Goal: Information Seeking & Learning: Check status

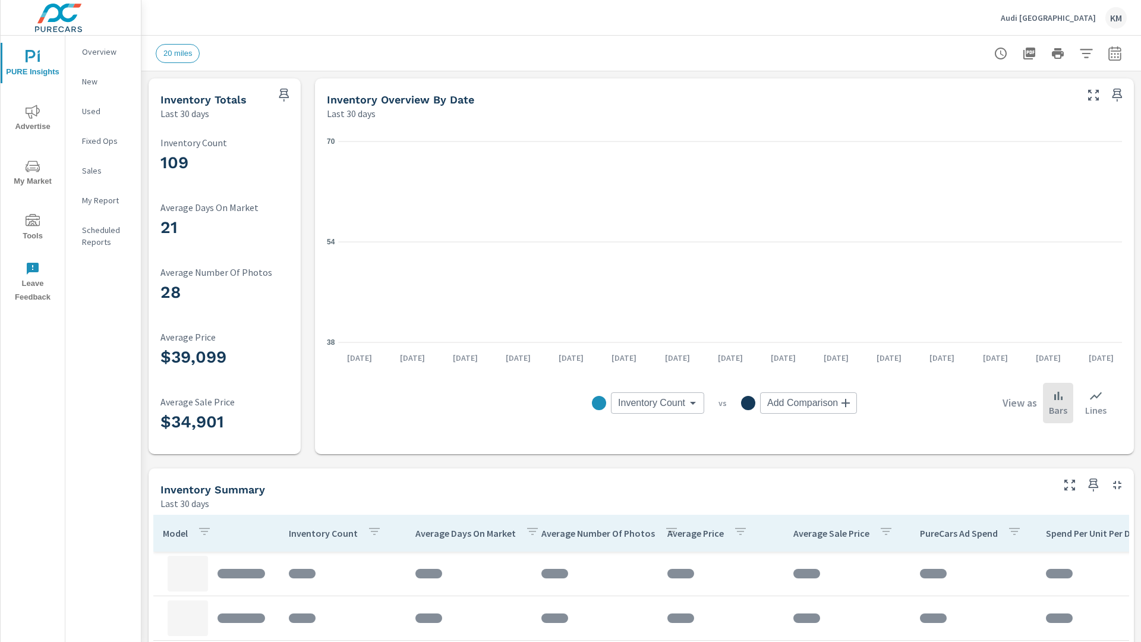
click at [1115, 53] on icon "button" at bounding box center [1114, 55] width 8 height 5
select select "Last 30 days"
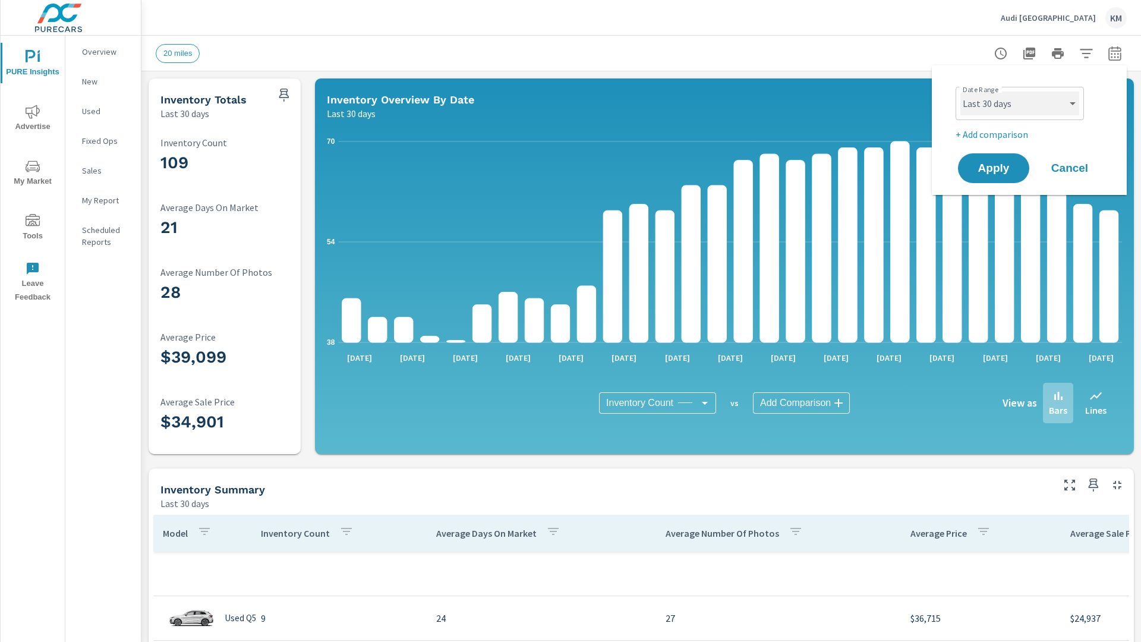
click at [1020, 103] on select "Custom [DATE] Last week Last 7 days Last 14 days Last 30 days Last 45 days Last…" at bounding box center [1019, 103] width 119 height 24
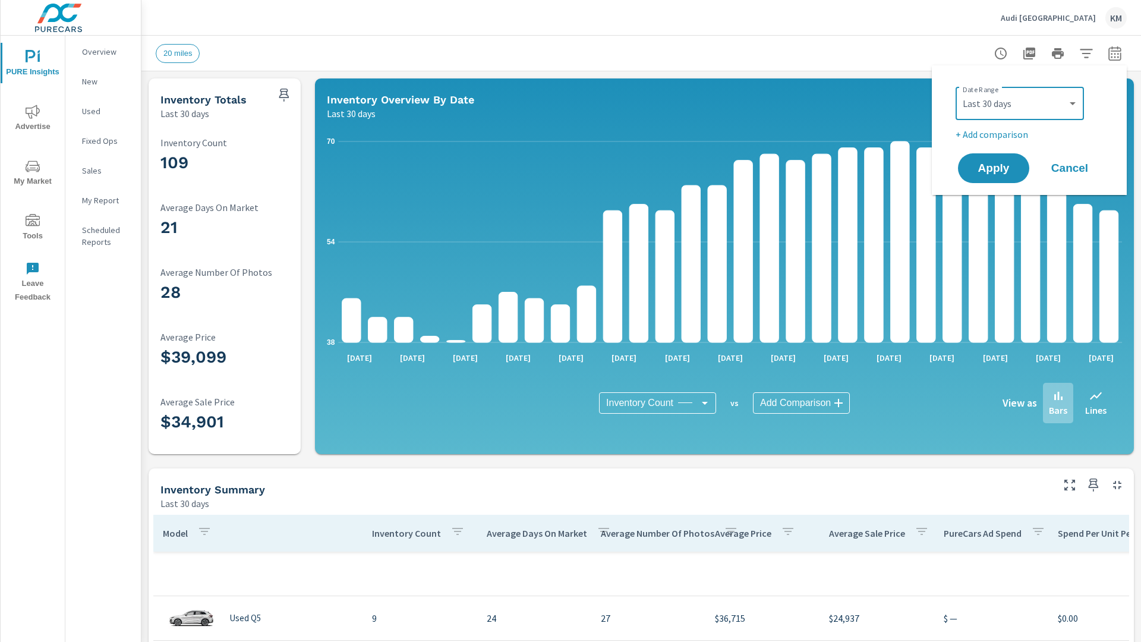
click at [185, 113] on p "Last 30 days" at bounding box center [184, 113] width 49 height 14
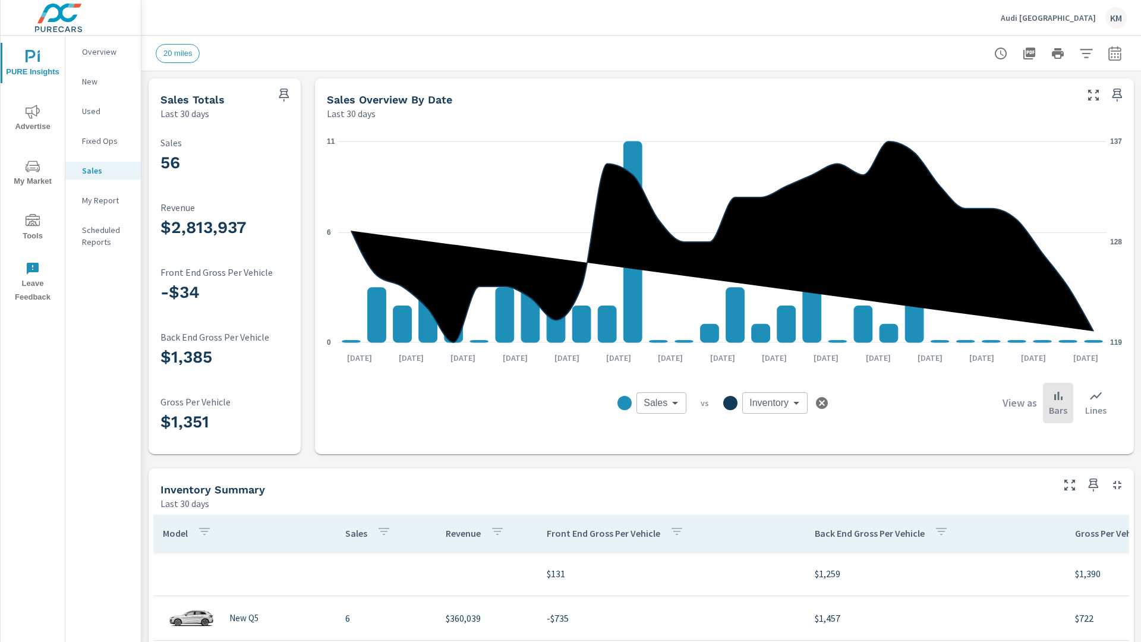
click at [1115, 53] on icon "button" at bounding box center [1114, 55] width 8 height 5
select select "Last 30 days"
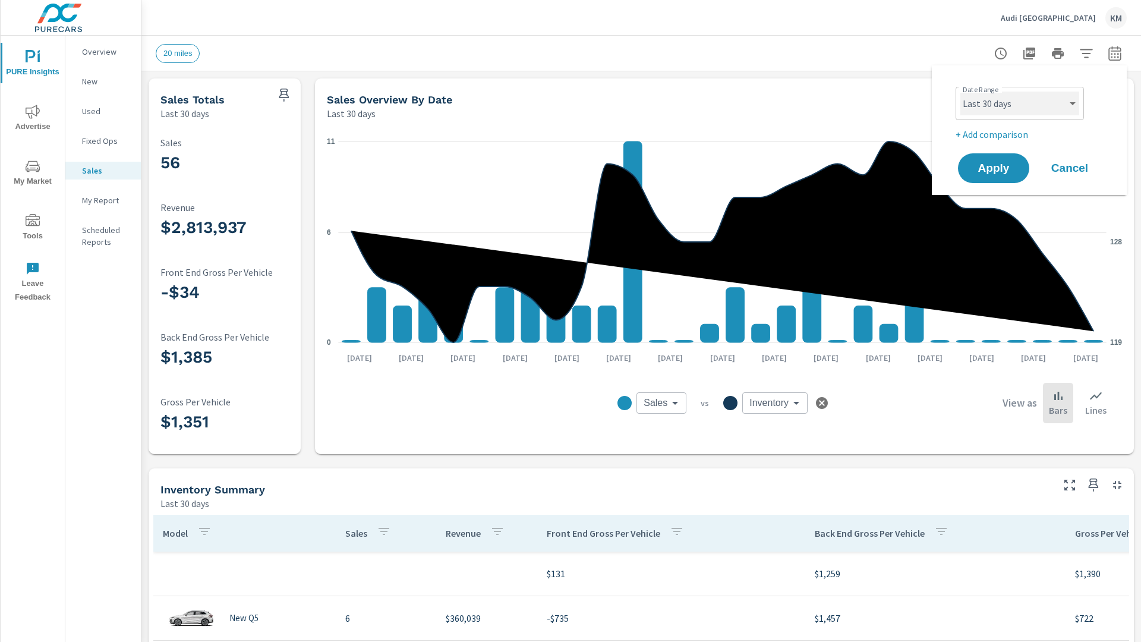
click at [1020, 103] on select "Custom [DATE] Last week Last 7 days Last 14 days Last 30 days Last 45 days Last…" at bounding box center [1019, 103] width 119 height 24
click at [185, 113] on p "Last 30 days" at bounding box center [184, 113] width 49 height 14
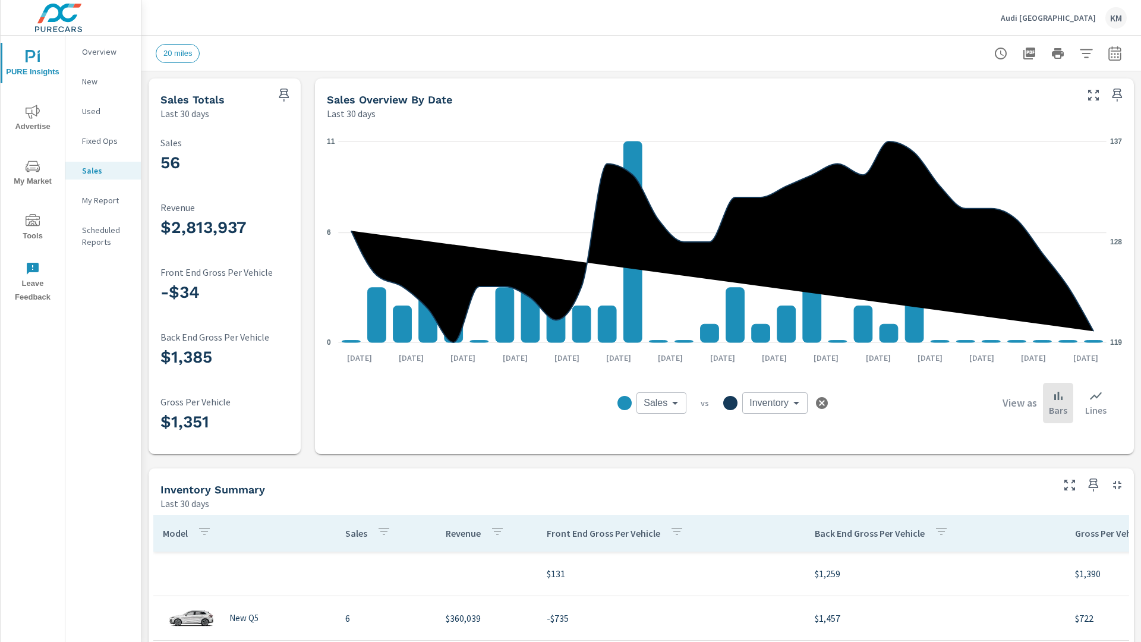
click at [1008, 126] on span "Apply" at bounding box center [1026, 123] width 37 height 6
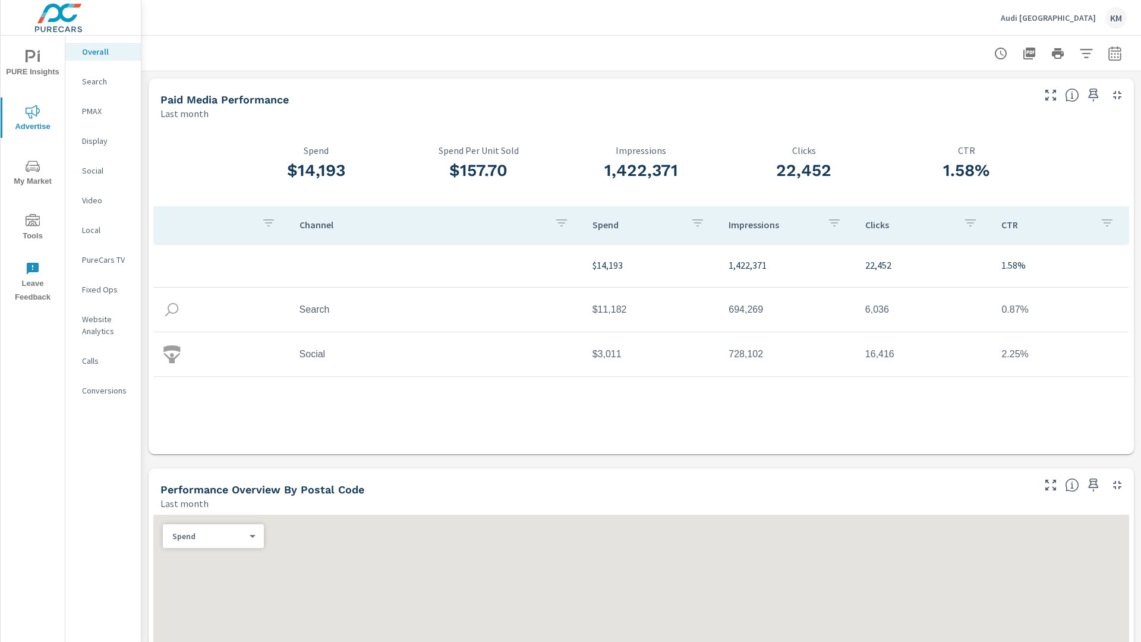
click at [1115, 53] on icon "button" at bounding box center [1114, 55] width 8 height 5
select select "Last month"
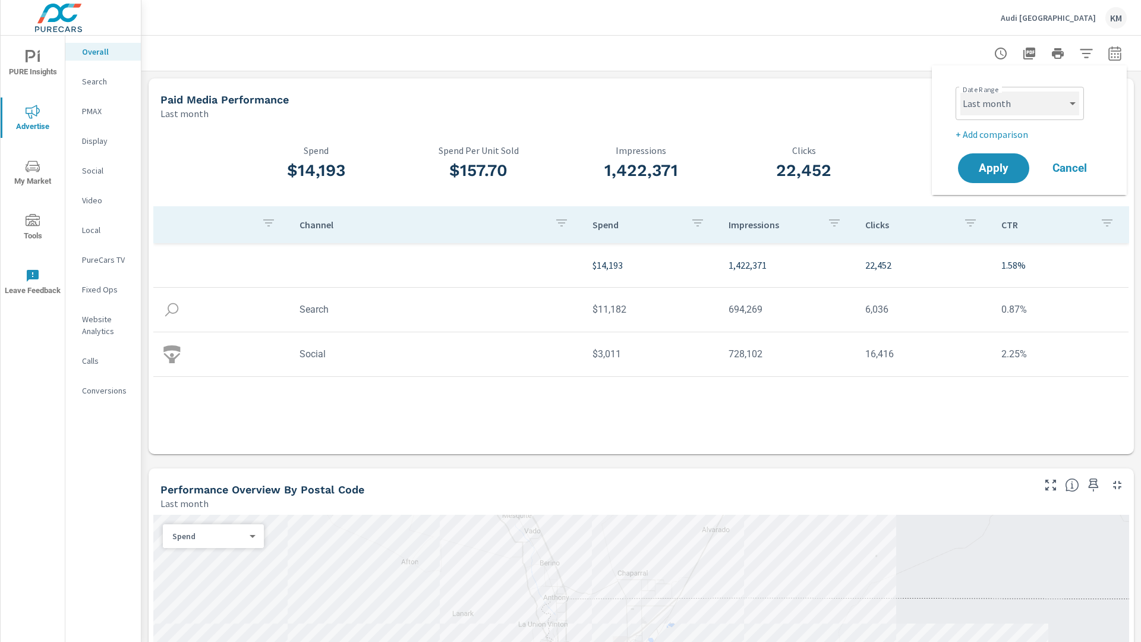
click at [1020, 103] on select "Custom [DATE] Last week Last 7 days Last 14 days Last 30 days Last 45 days Last…" at bounding box center [1019, 103] width 119 height 24
click at [184, 113] on p "Last month" at bounding box center [184, 113] width 48 height 14
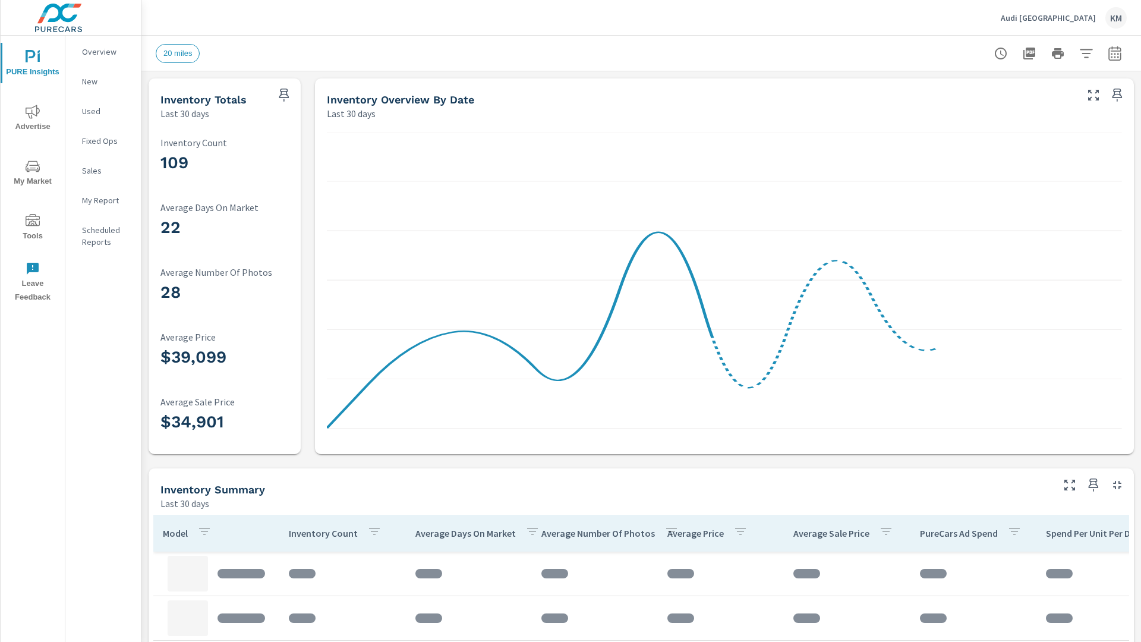
click at [1115, 53] on icon "button" at bounding box center [1114, 55] width 8 height 5
select select "Last 30 days"
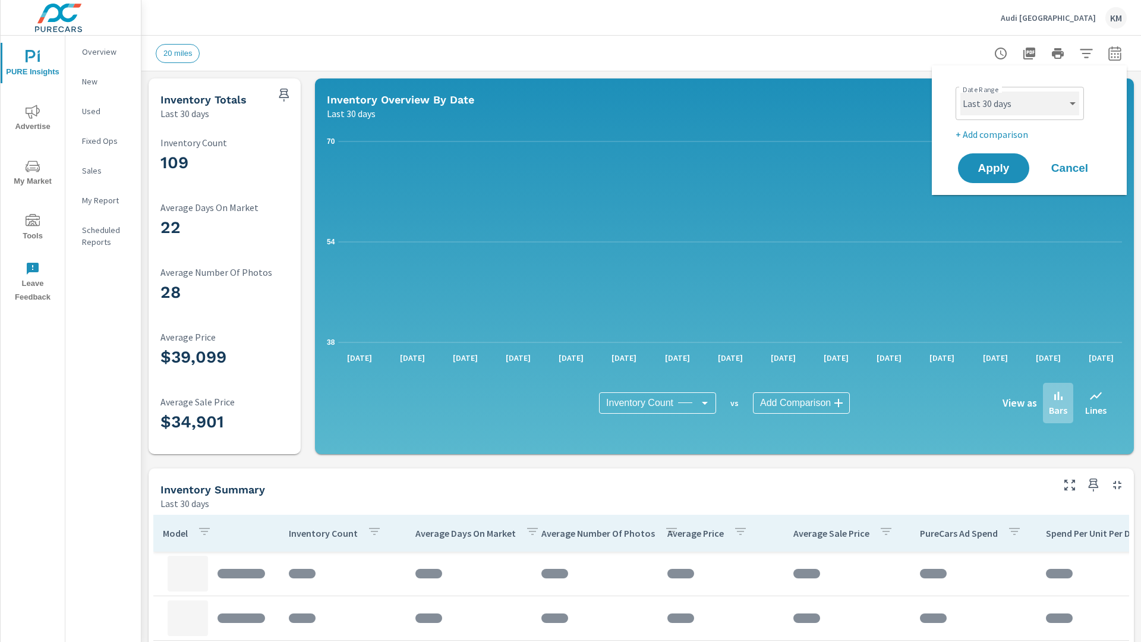
click at [1020, 103] on select "Custom [DATE] Last week Last 7 days Last 14 days Last 30 days Last 45 days Last…" at bounding box center [1019, 103] width 119 height 24
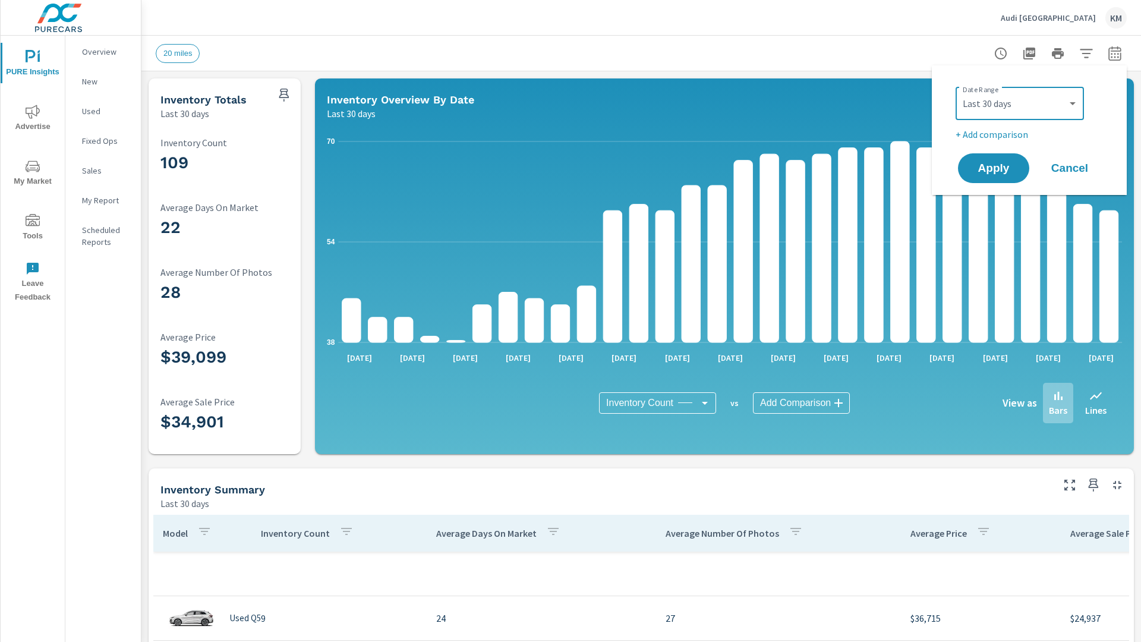
click at [185, 113] on p "Last 30 days" at bounding box center [184, 113] width 49 height 14
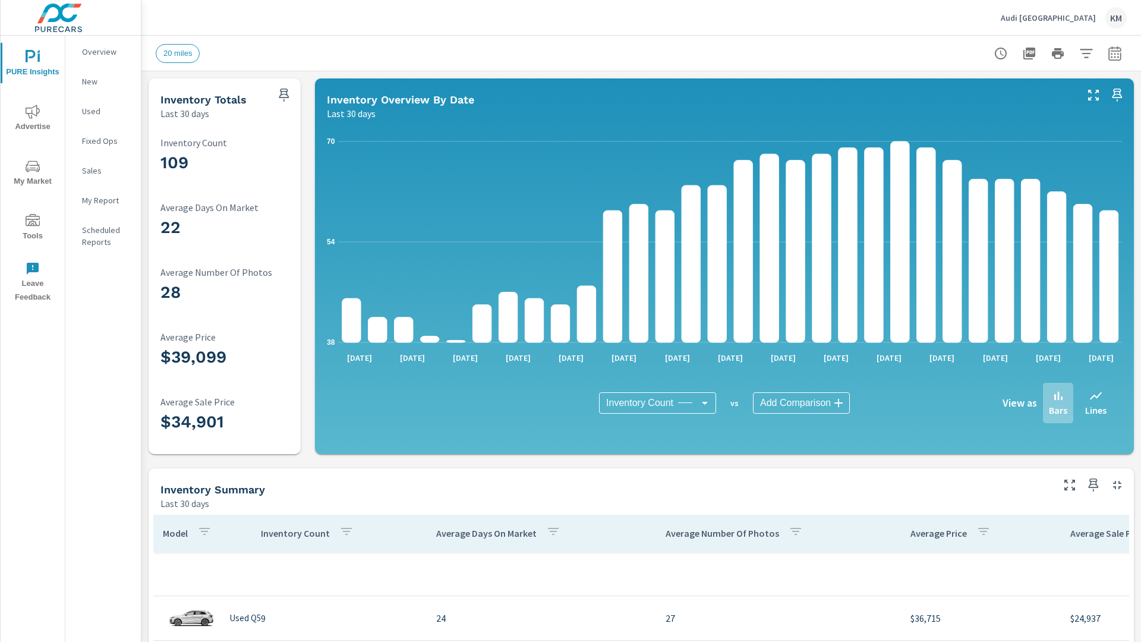
click at [1008, 126] on span "Apply" at bounding box center [1026, 123] width 37 height 6
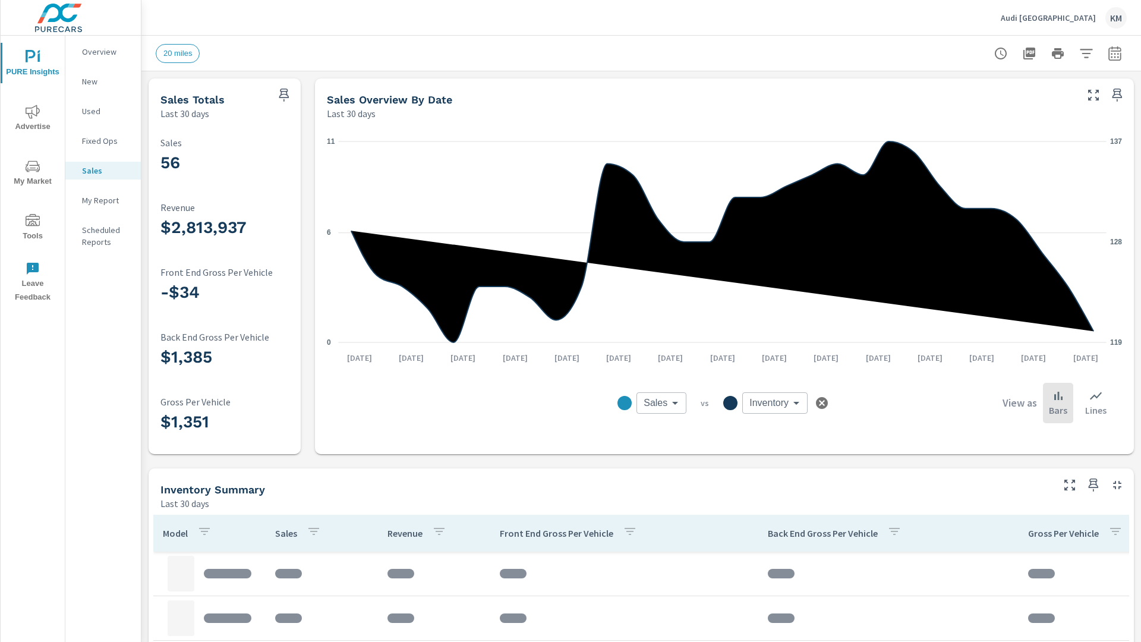
click at [1115, 53] on icon "button" at bounding box center [1114, 55] width 8 height 5
select select "Last 30 days"
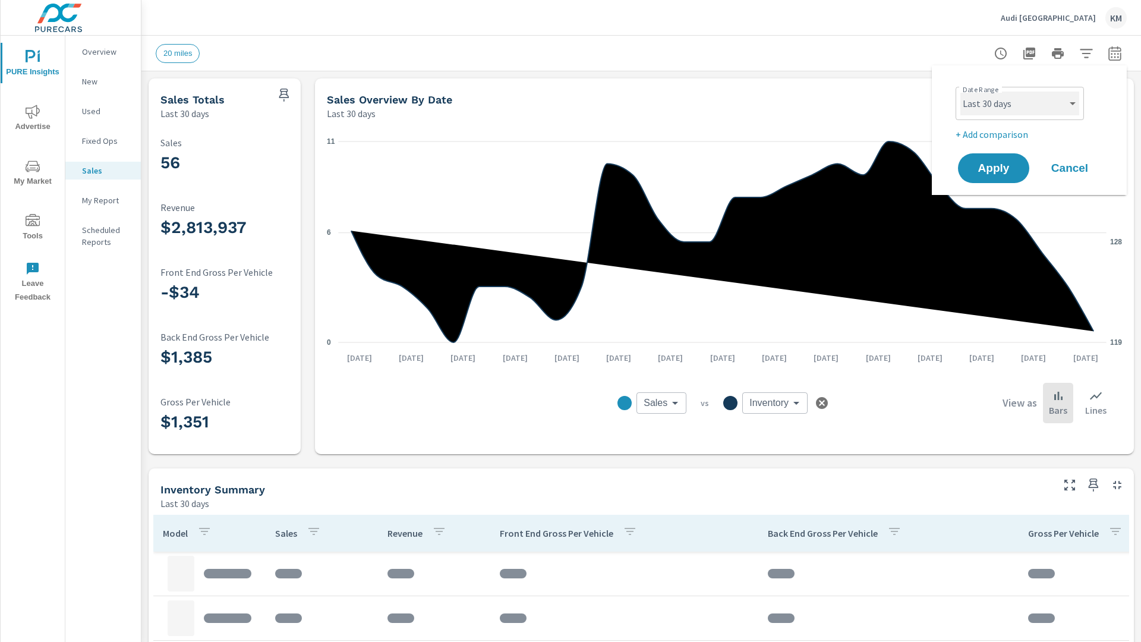
click at [1020, 103] on select "Custom [DATE] Last week Last 7 days Last 14 days Last 30 days Last 45 days Last…" at bounding box center [1019, 103] width 119 height 24
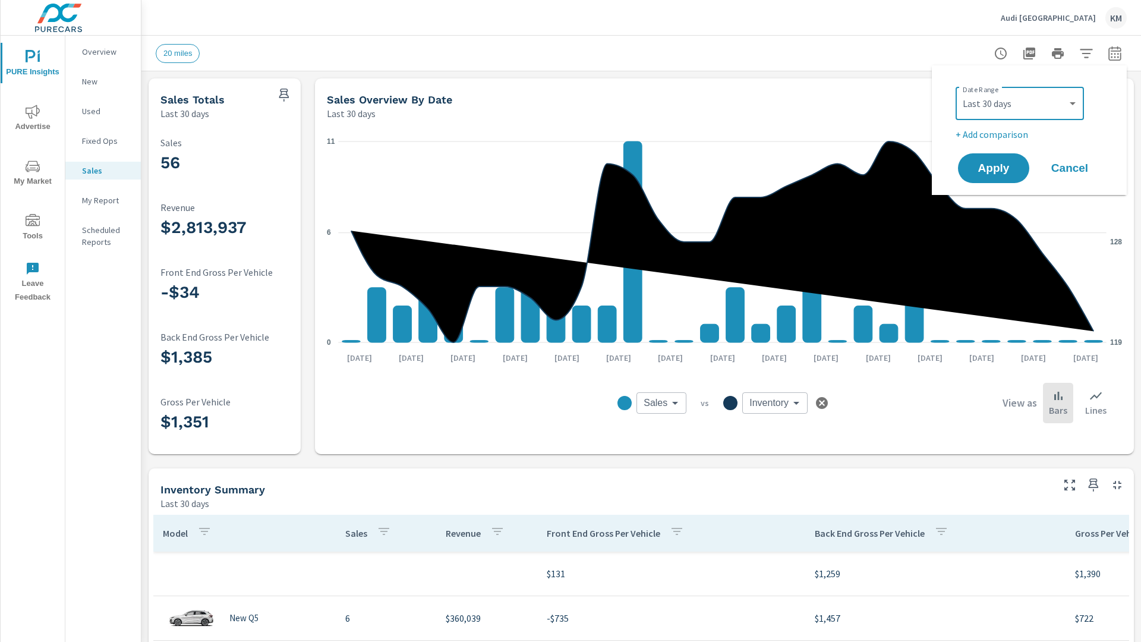
click at [185, 113] on p "Last 30 days" at bounding box center [184, 113] width 49 height 14
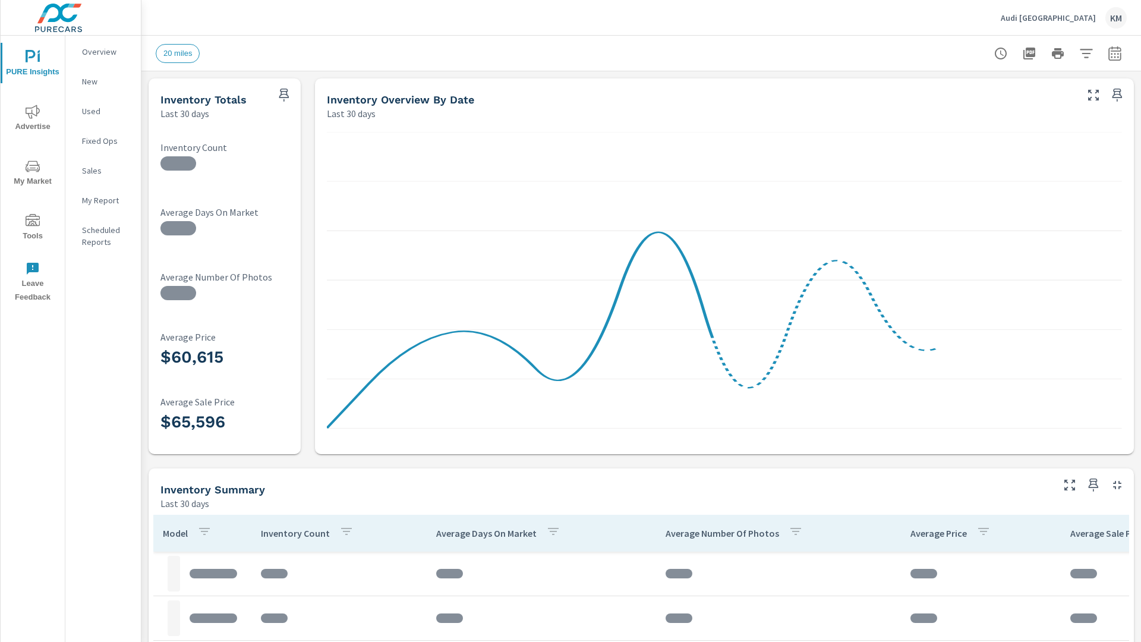
click at [1115, 53] on icon "button" at bounding box center [1114, 55] width 8 height 5
select select "Last 30 days"
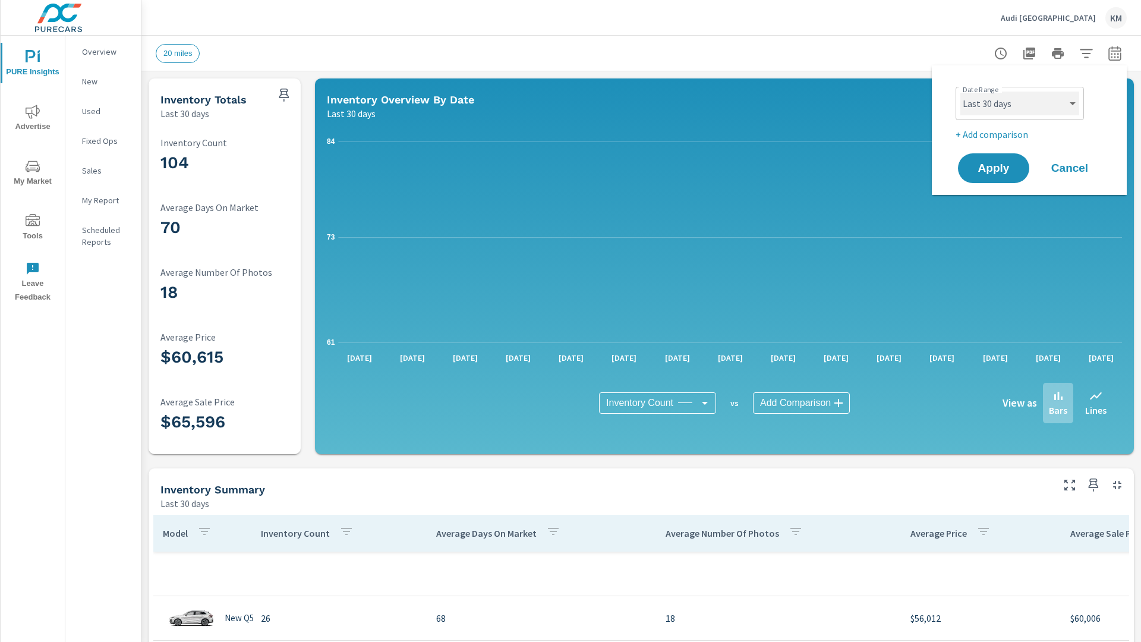
click at [1020, 103] on select "Custom [DATE] Last week Last 7 days Last 14 days Last 30 days Last 45 days Last…" at bounding box center [1019, 103] width 119 height 24
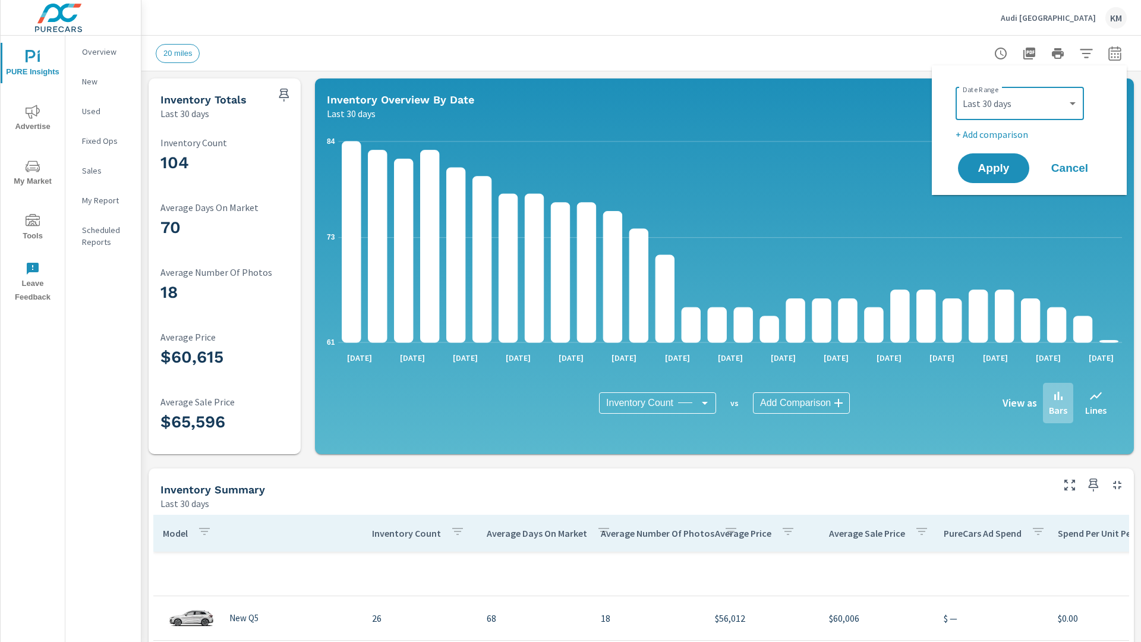
click at [185, 113] on p "Last 30 days" at bounding box center [184, 113] width 49 height 14
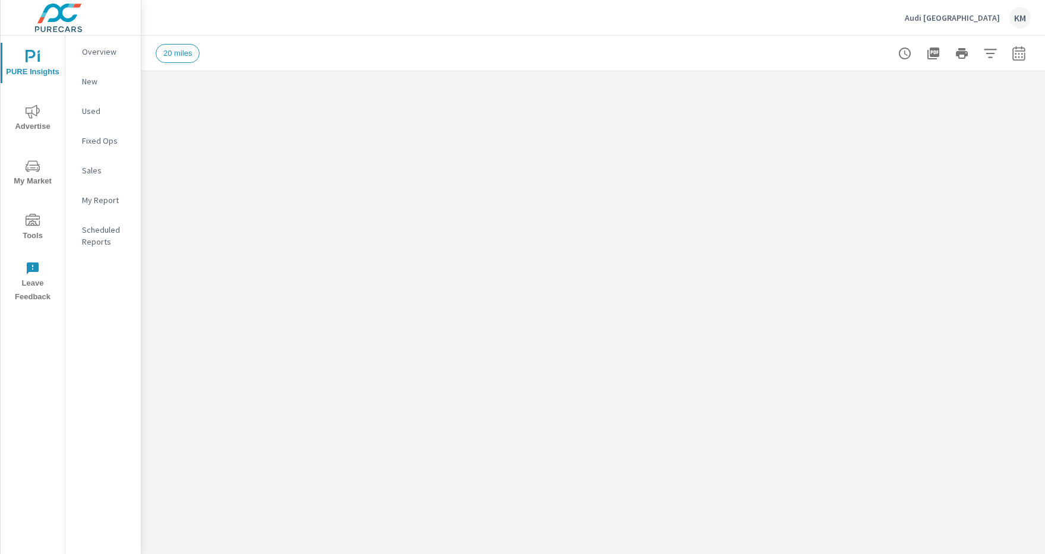
click at [990, 53] on icon "button" at bounding box center [990, 53] width 12 height 9
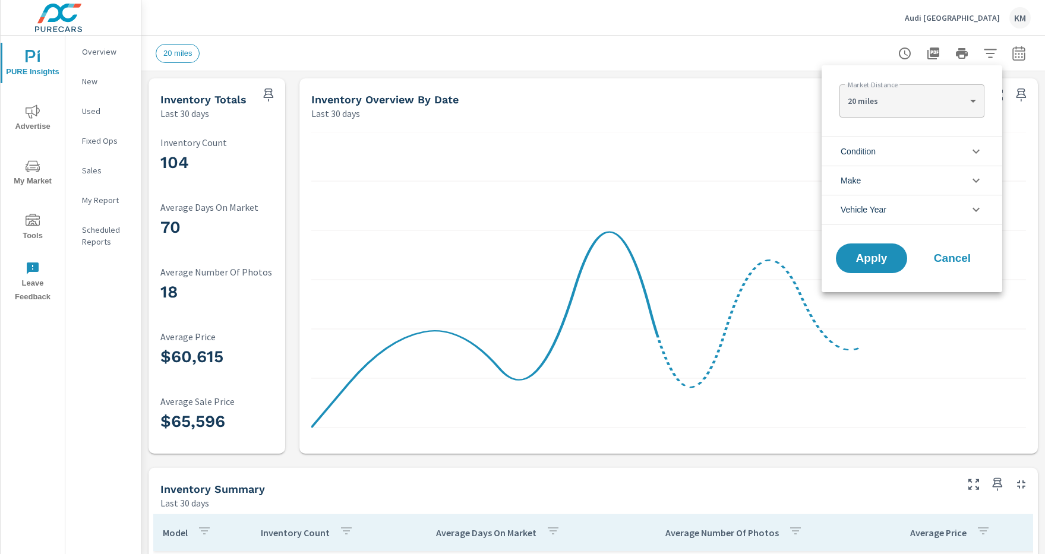
click at [912, 151] on li "Condition" at bounding box center [912, 151] width 181 height 29
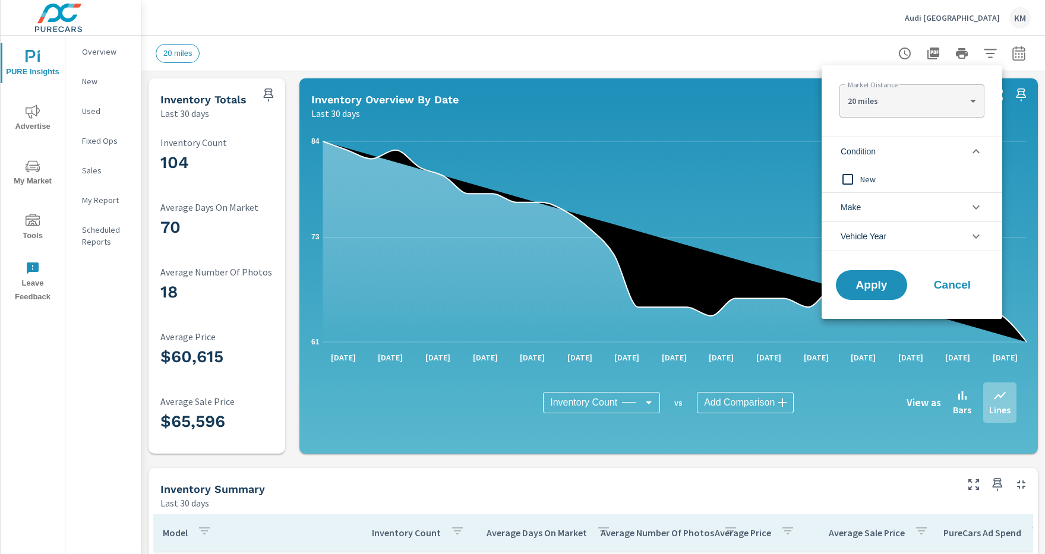
click at [912, 151] on li "Condition" at bounding box center [912, 151] width 181 height 29
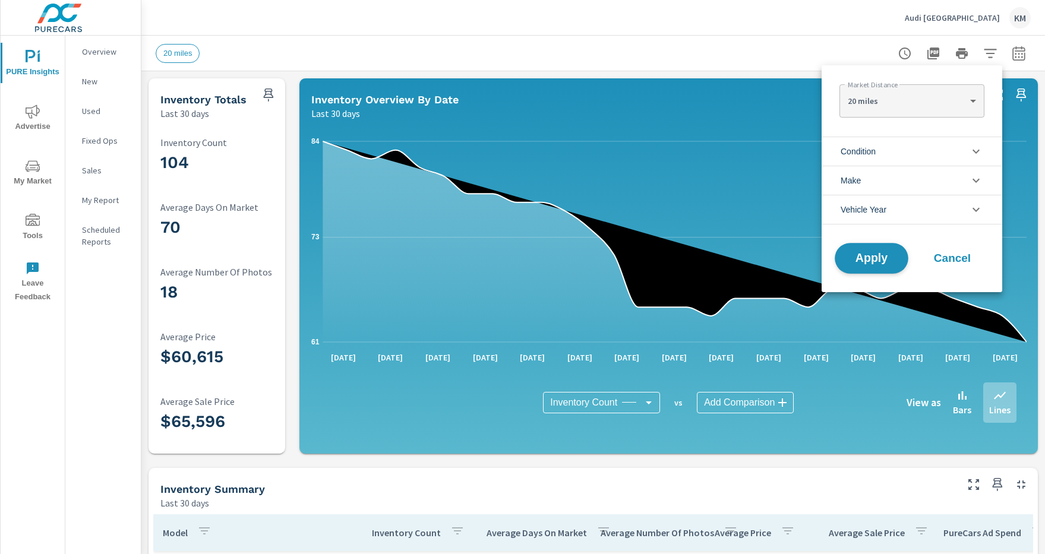
click at [872, 258] on span "Apply" at bounding box center [871, 258] width 49 height 11
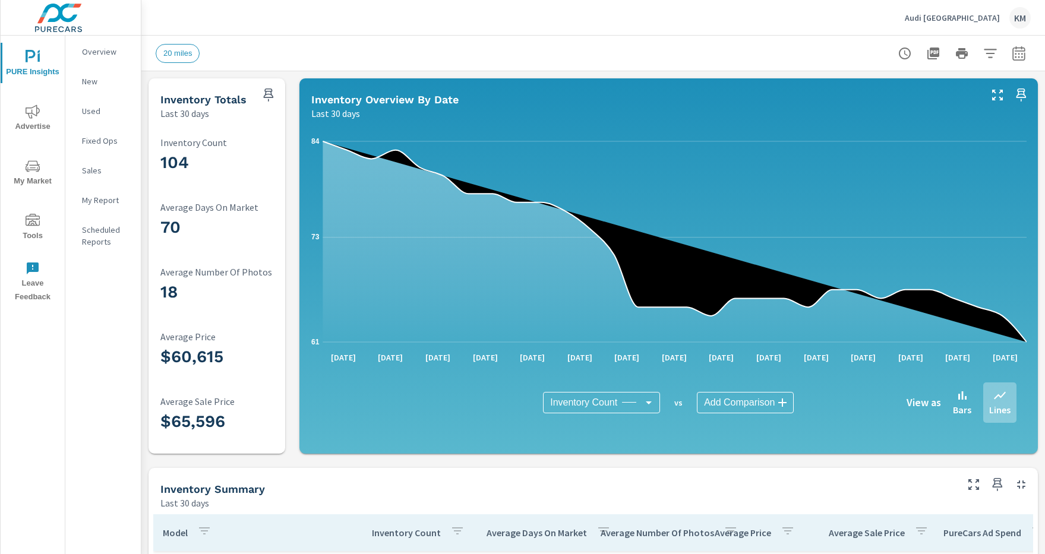
click at [990, 53] on icon "button" at bounding box center [990, 53] width 12 height 9
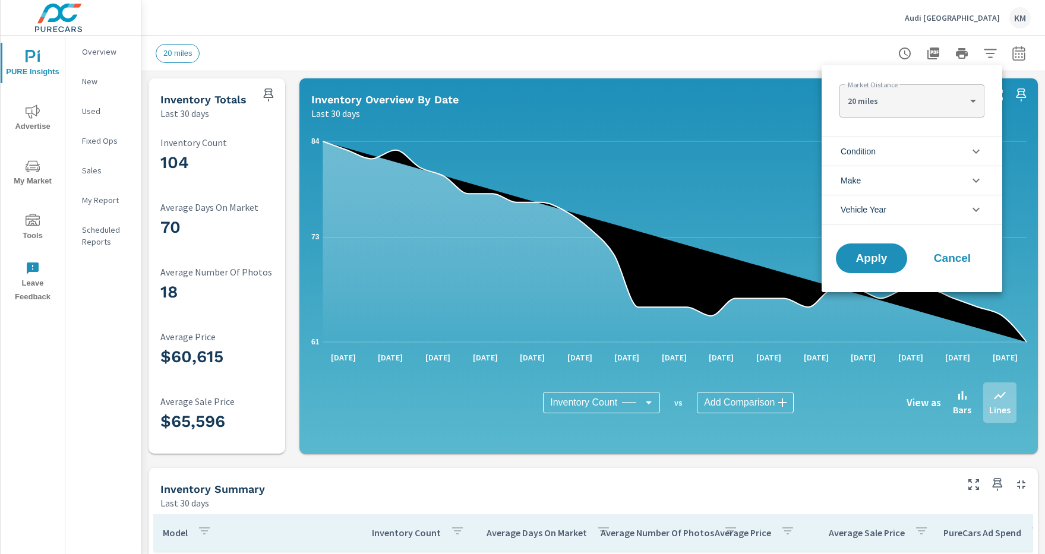
click at [912, 151] on li "Condition" at bounding box center [912, 151] width 181 height 29
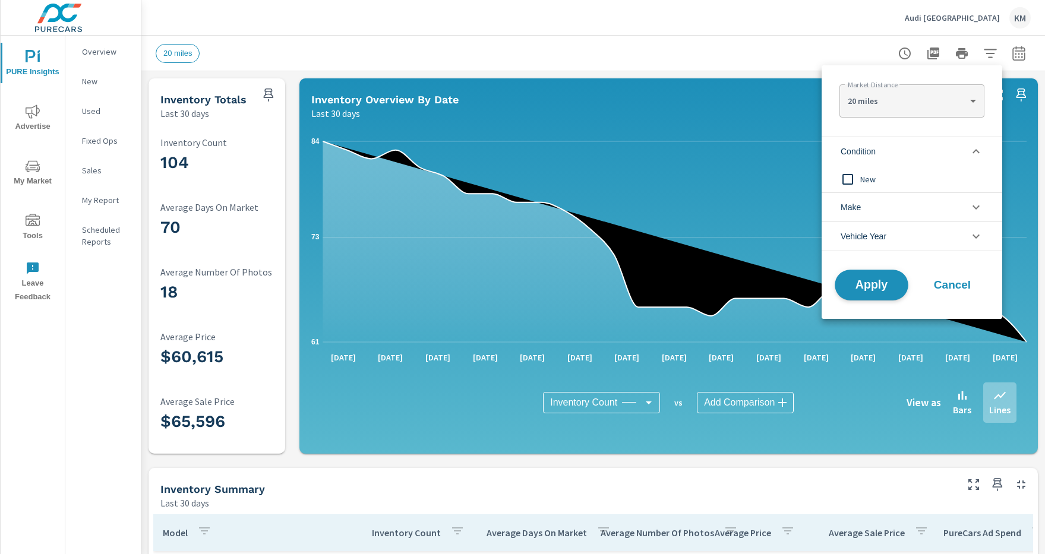
click at [872, 285] on span "Apply" at bounding box center [871, 285] width 49 height 11
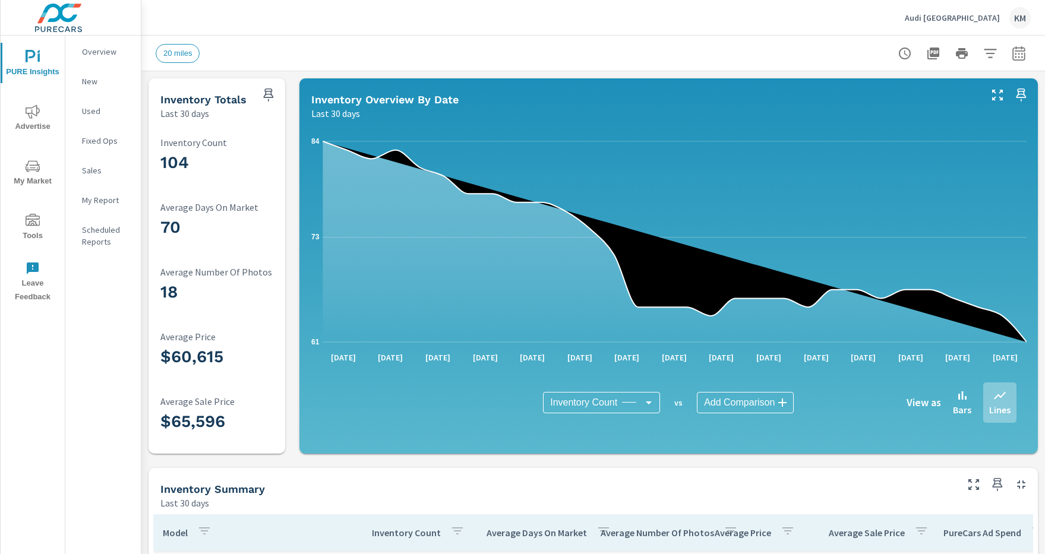
click at [990, 53] on icon "button" at bounding box center [990, 53] width 12 height 9
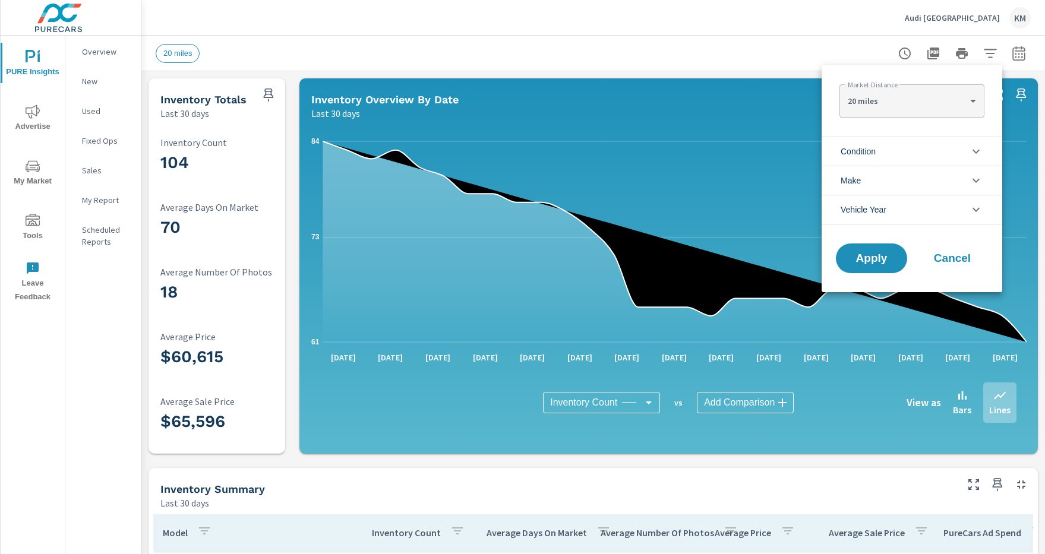
click at [912, 151] on li "Condition" at bounding box center [912, 151] width 181 height 29
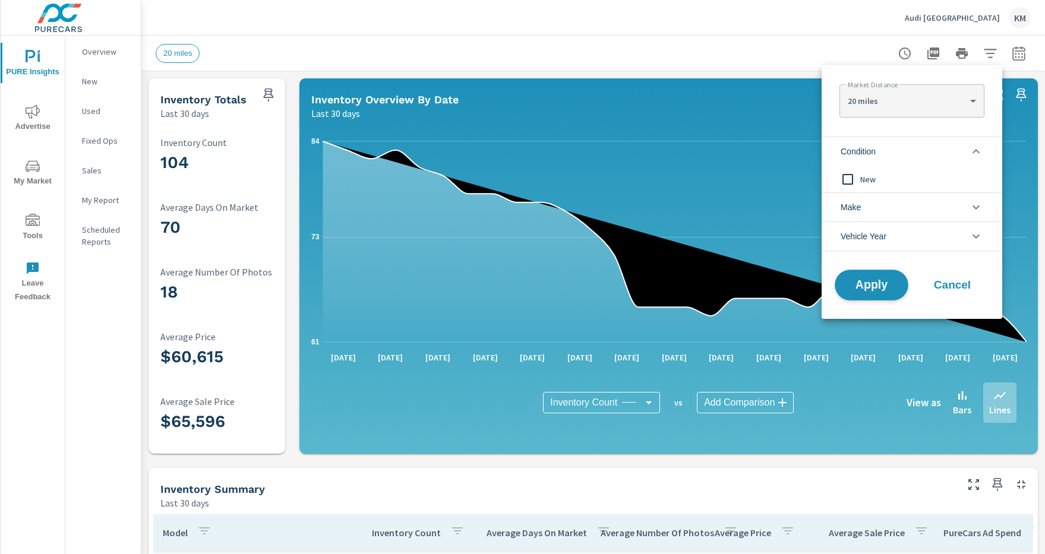
click at [872, 285] on span "Apply" at bounding box center [871, 285] width 49 height 11
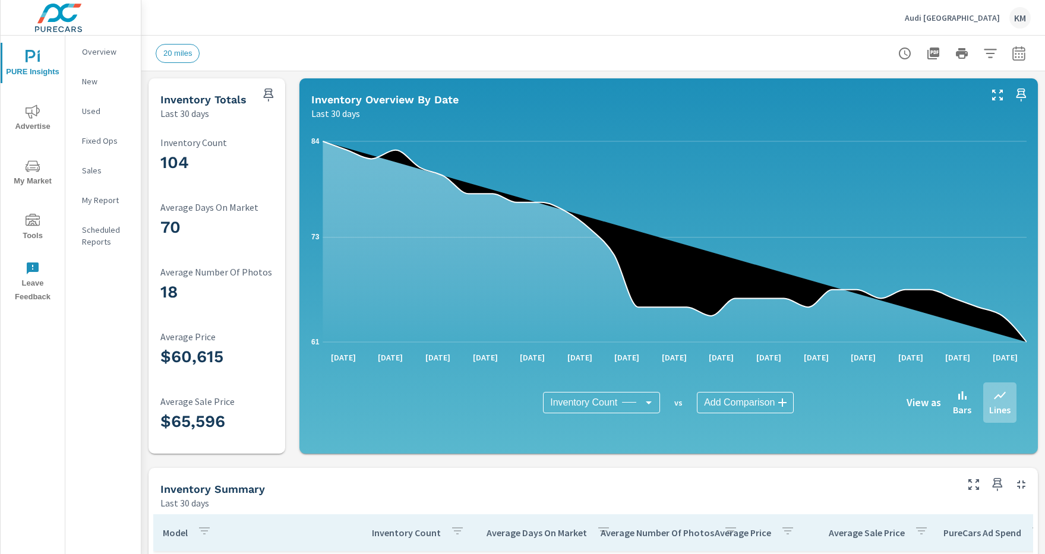
click at [1019, 53] on icon "button" at bounding box center [1019, 55] width 8 height 5
select select "Last 30 days"
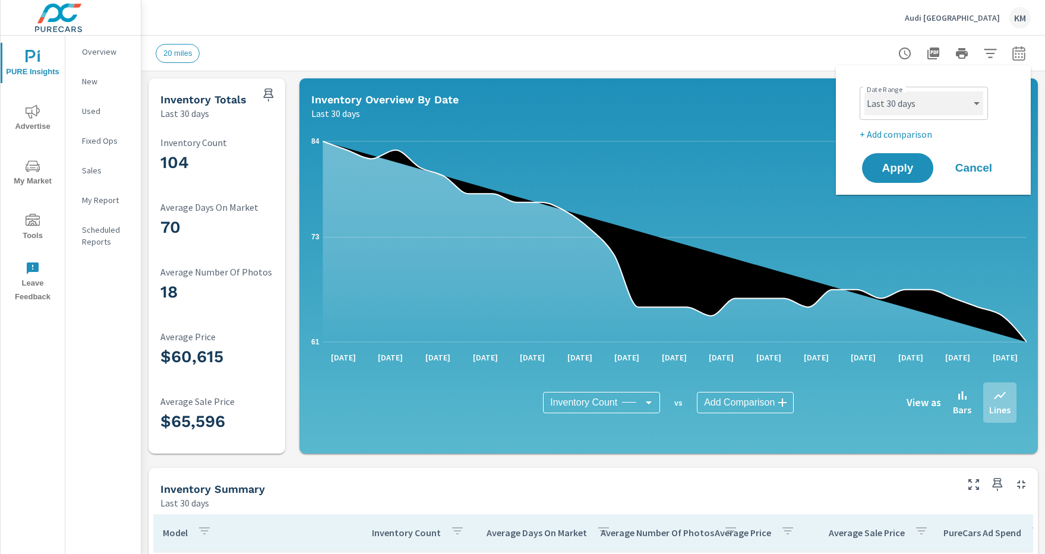
click at [924, 103] on select "Custom [DATE] Last week Last 7 days Last 14 days Last 30 days Last 45 days Last…" at bounding box center [923, 103] width 119 height 24
click at [898, 168] on span "Apply" at bounding box center [897, 168] width 49 height 11
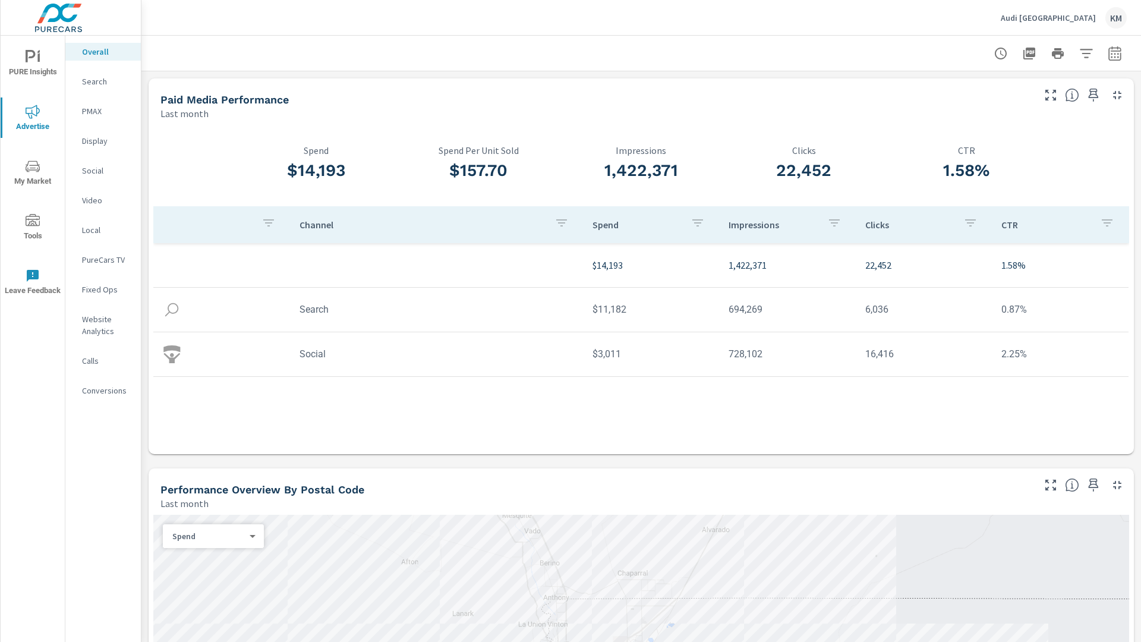
click at [1115, 53] on icon "button" at bounding box center [1114, 55] width 8 height 5
select select "Last month"
click at [1020, 103] on select "Custom [DATE] Last week Last 7 days Last 14 days Last 30 days Last 45 days Last…" at bounding box center [1019, 103] width 119 height 24
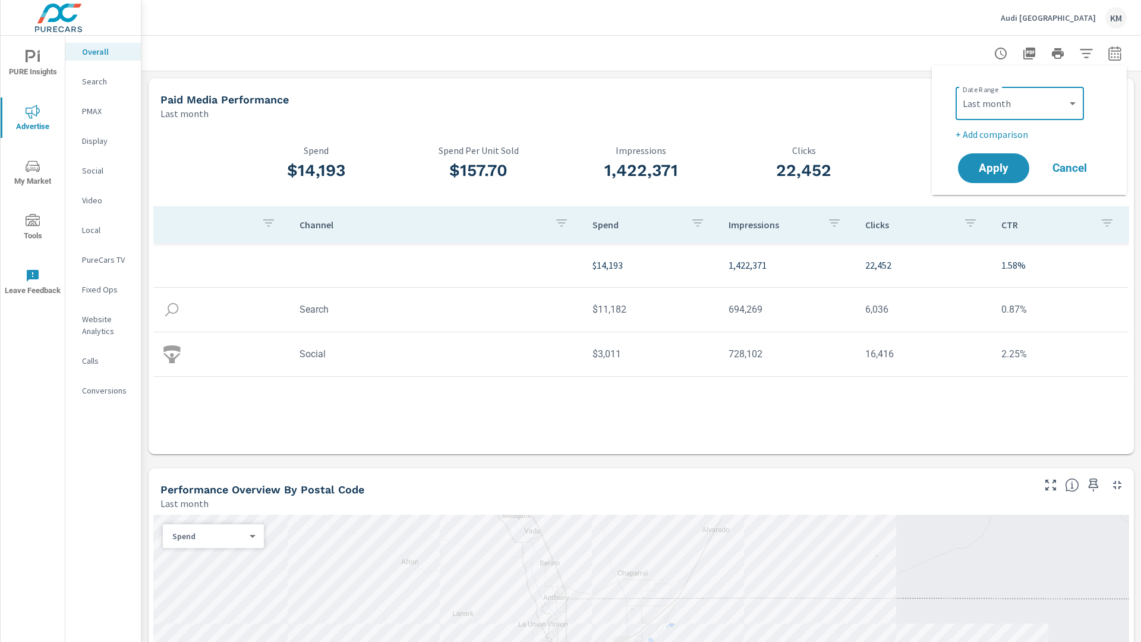
click at [184, 113] on p "Last month" at bounding box center [184, 113] width 48 height 14
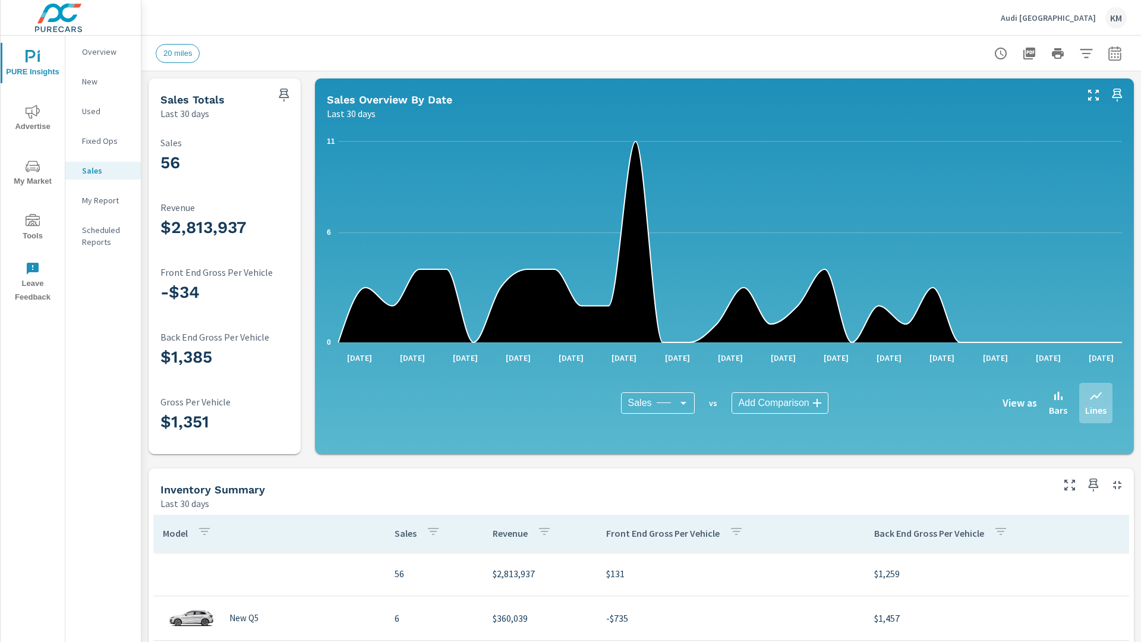
click at [1115, 53] on icon "button" at bounding box center [1114, 55] width 8 height 5
select select "Last 30 days"
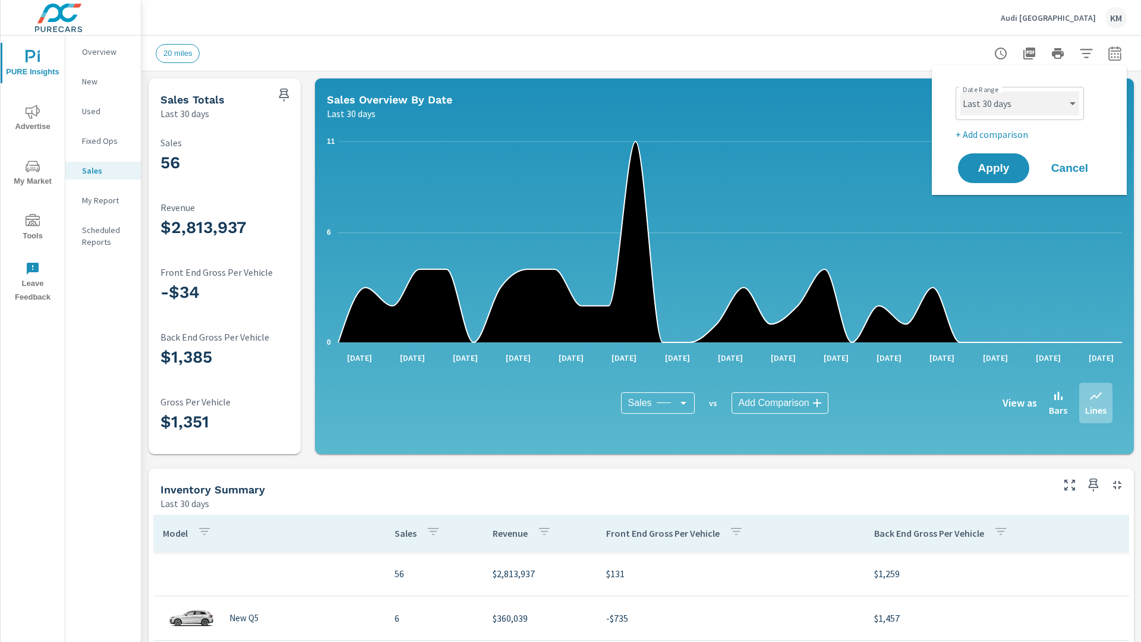
click at [1020, 103] on select "Custom [DATE] Last week Last 7 days Last 14 days Last 30 days Last 45 days Last…" at bounding box center [1019, 103] width 119 height 24
click at [185, 113] on p "Last 30 days" at bounding box center [184, 113] width 49 height 14
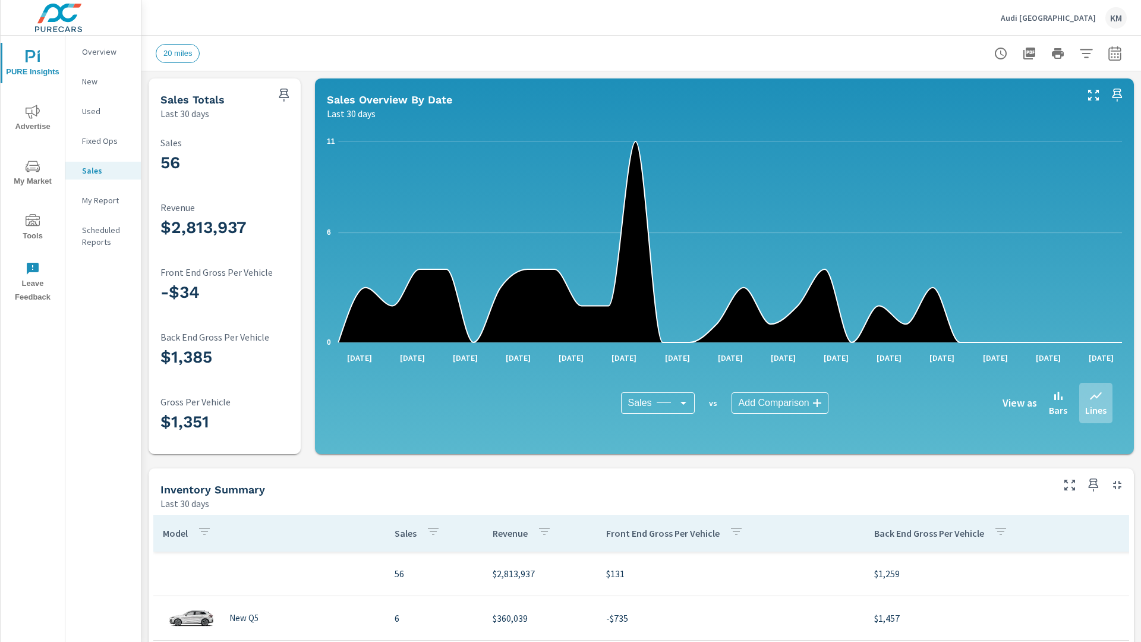
click at [1008, 126] on span "Apply" at bounding box center [1026, 123] width 37 height 6
click at [1115, 53] on icon "button" at bounding box center [1114, 55] width 8 height 5
select select "Last 30 days"
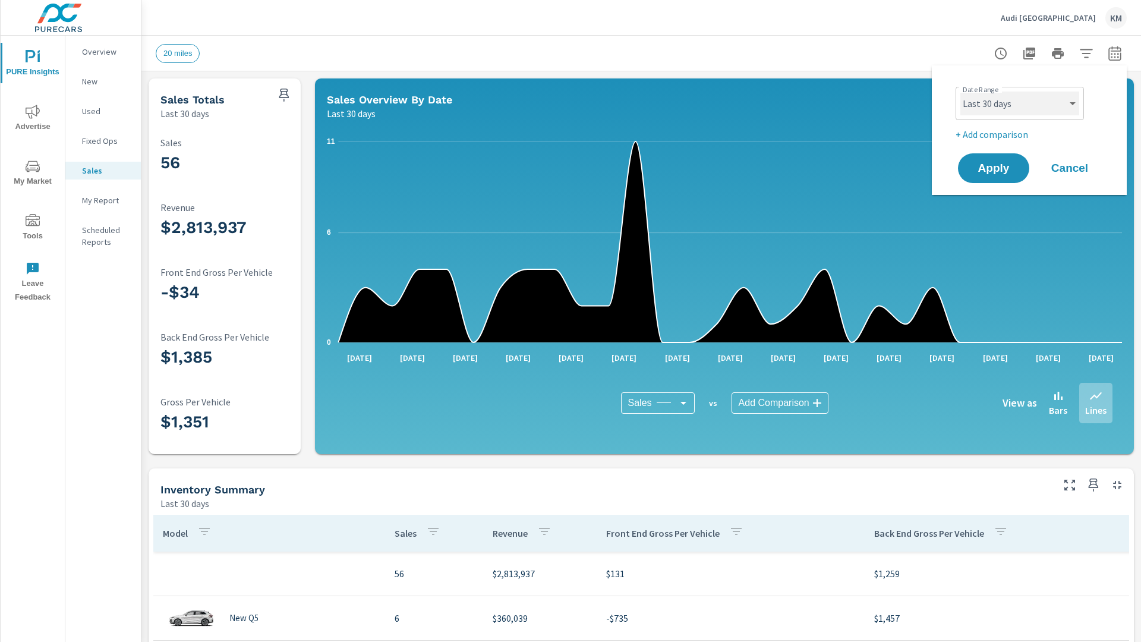
click at [1020, 103] on select "Custom [DATE] Last week Last 7 days Last 14 days Last 30 days Last 45 days Last…" at bounding box center [1019, 103] width 119 height 24
click at [185, 113] on p "Last 30 days" at bounding box center [184, 113] width 49 height 14
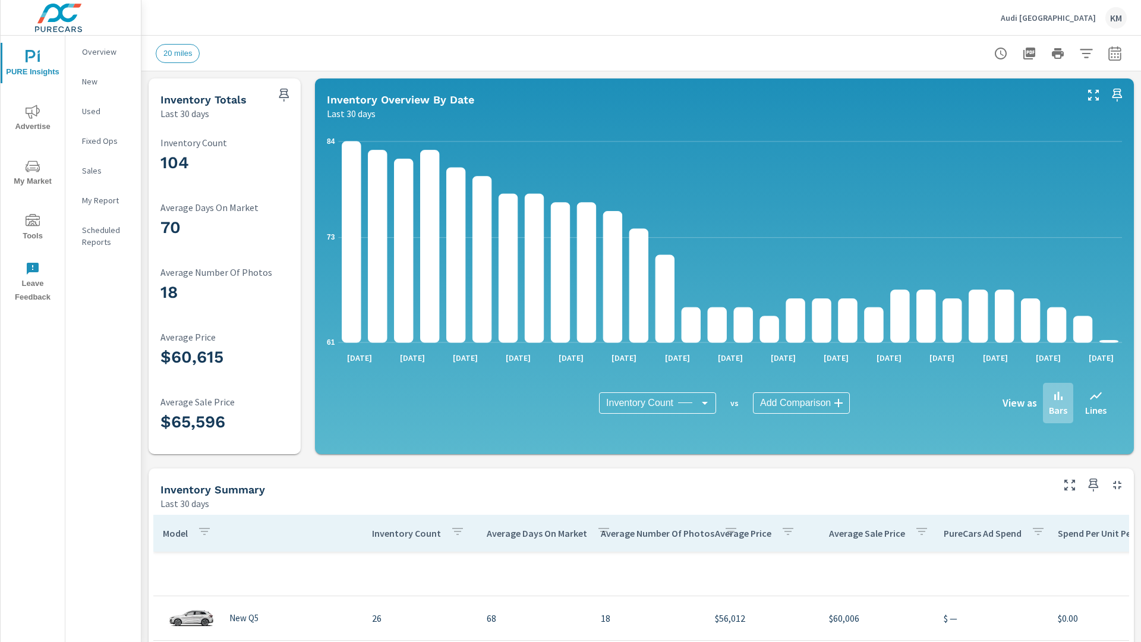
click at [1115, 53] on icon "button" at bounding box center [1114, 55] width 8 height 5
select select "Last 30 days"
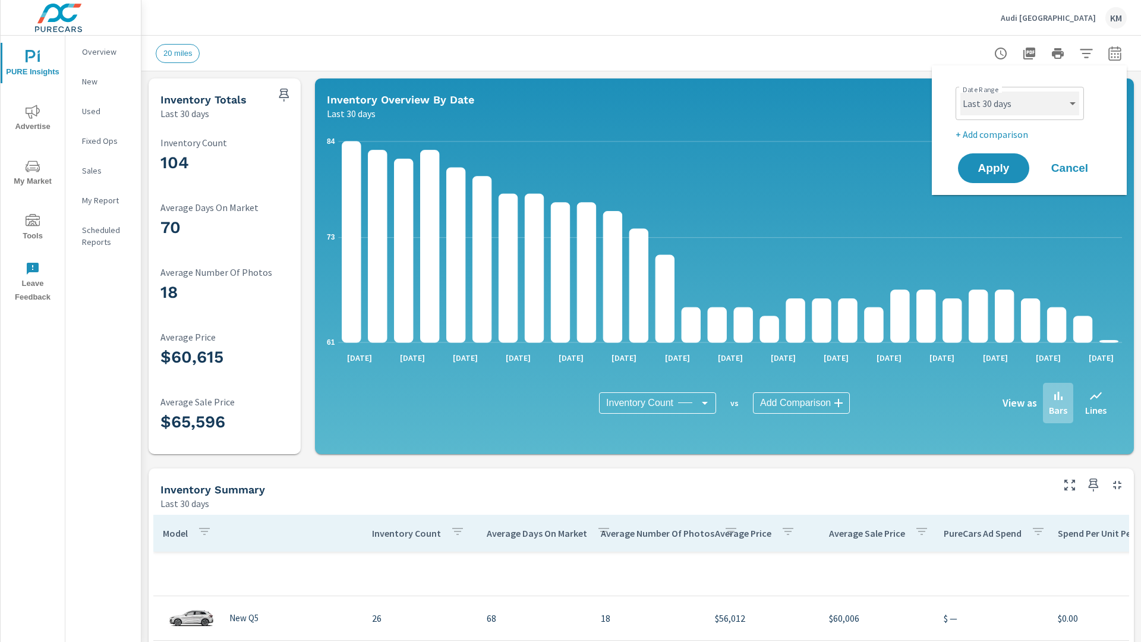
click at [1020, 103] on select "Custom [DATE] Last week Last 7 days Last 14 days Last 30 days Last 45 days Last…" at bounding box center [1019, 103] width 119 height 24
click at [185, 113] on p "Last 30 days" at bounding box center [184, 113] width 49 height 14
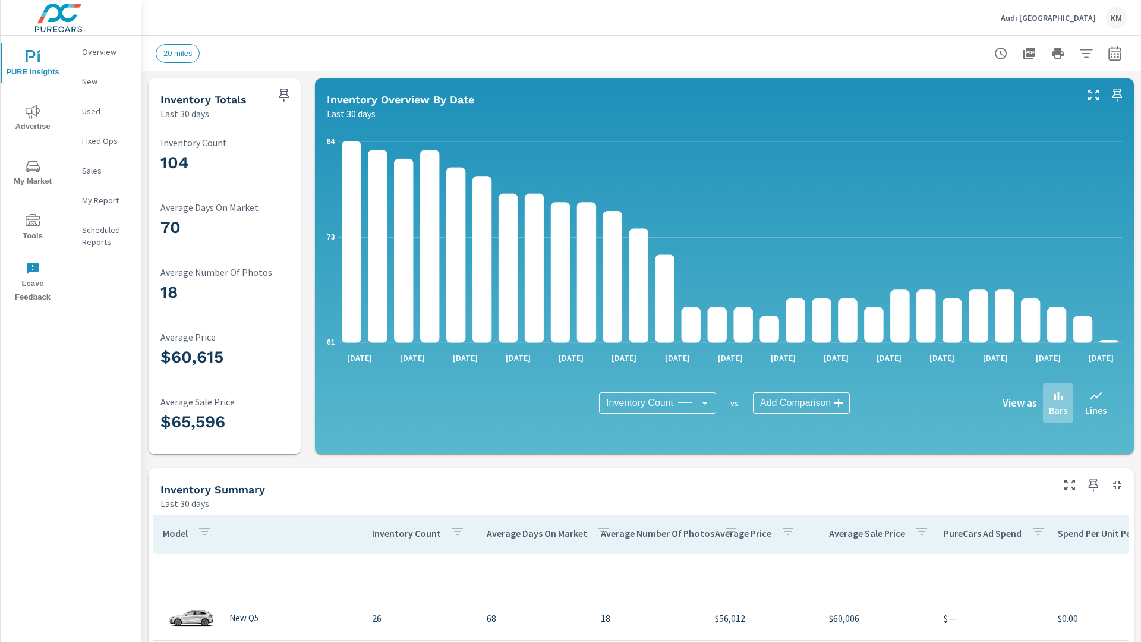
click at [1008, 126] on span "Apply" at bounding box center [1026, 123] width 37 height 6
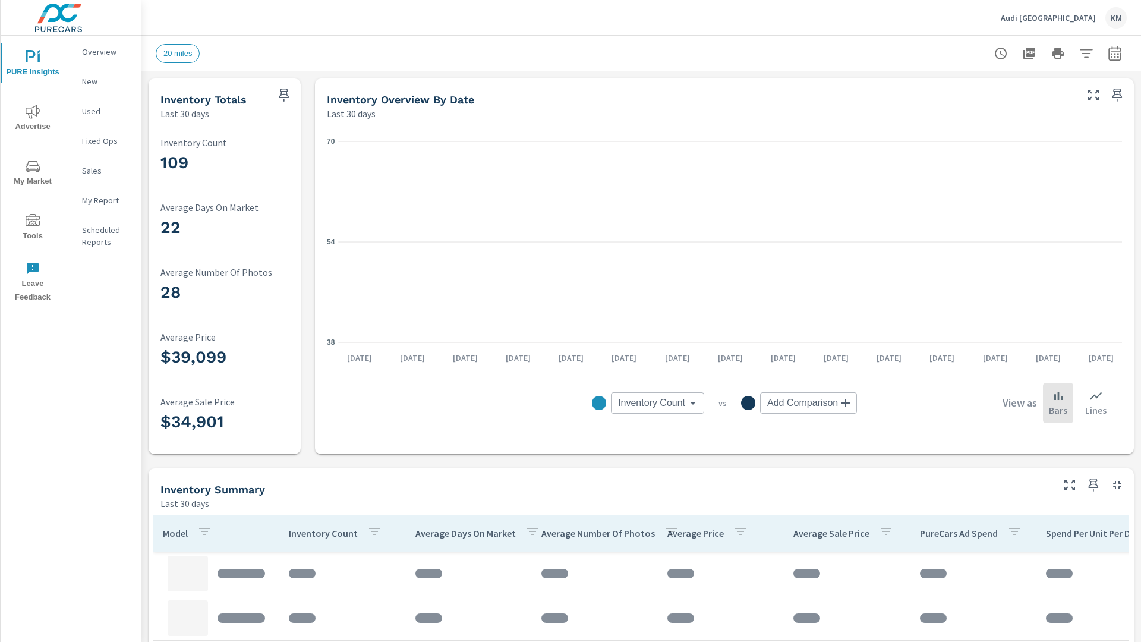
click at [1115, 53] on icon "button" at bounding box center [1114, 55] width 8 height 5
select select "Last 30 days"
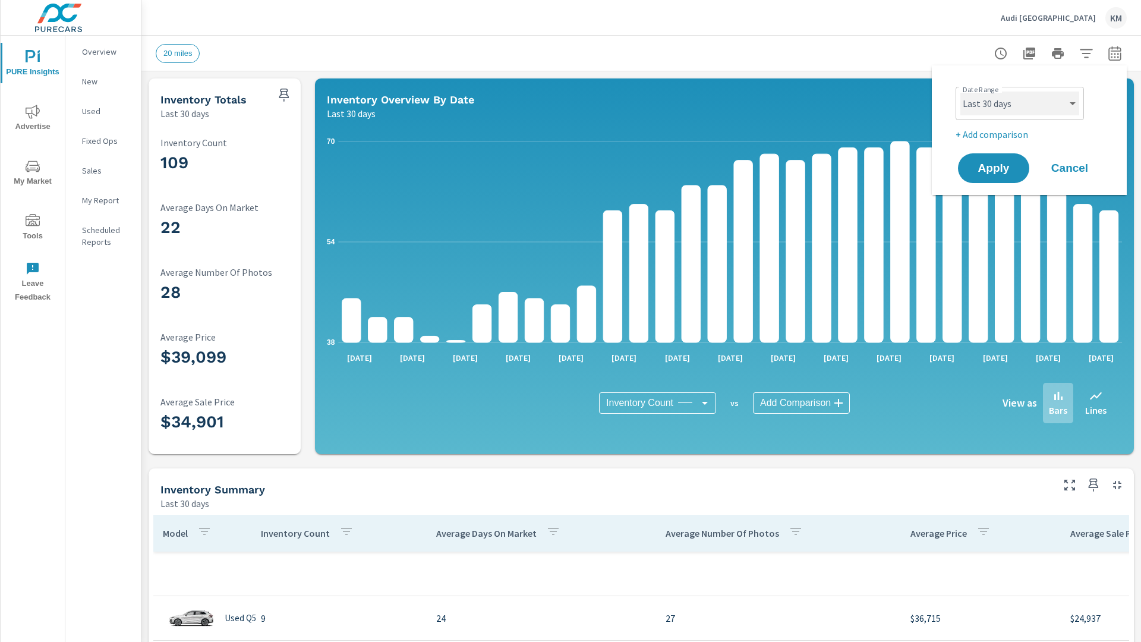
click at [1020, 103] on select "Custom [DATE] Last week Last 7 days Last 14 days Last 30 days Last 45 days Last…" at bounding box center [1019, 103] width 119 height 24
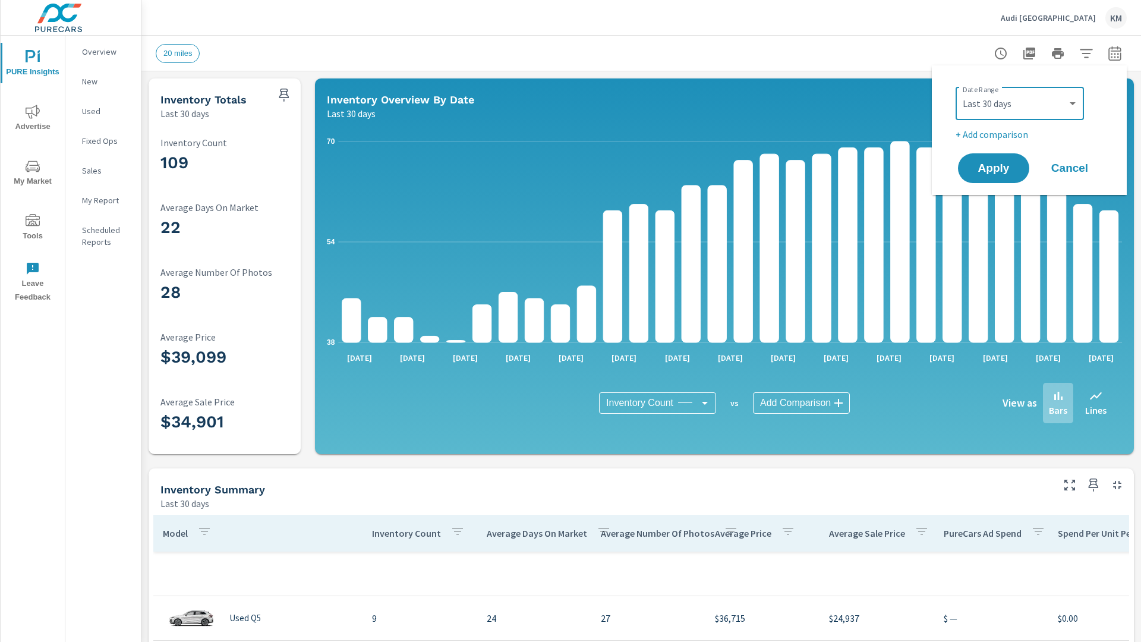
click at [185, 113] on p "Last 30 days" at bounding box center [184, 113] width 49 height 14
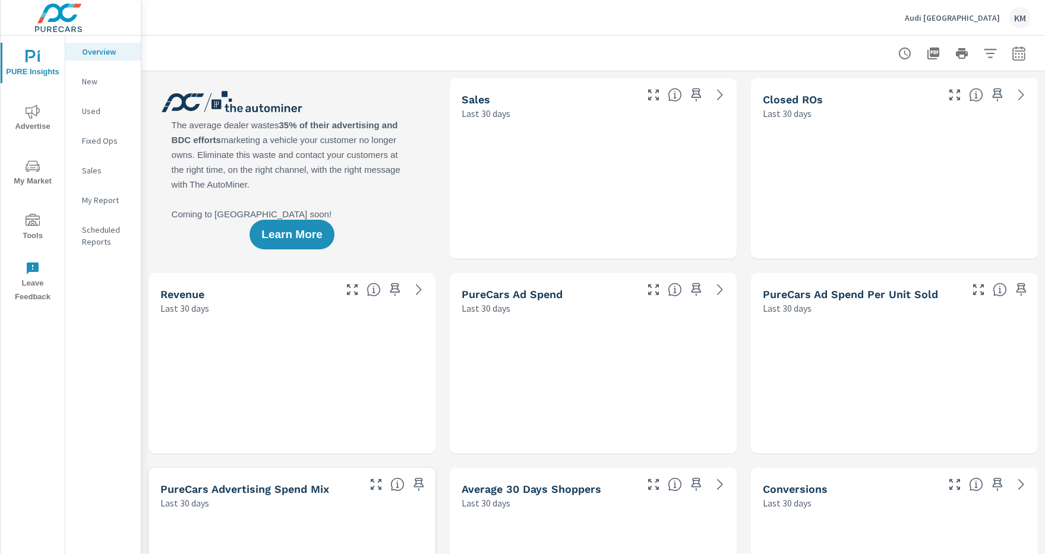
click at [1019, 53] on icon "button" at bounding box center [1019, 55] width 8 height 5
select select "Last 30 days"
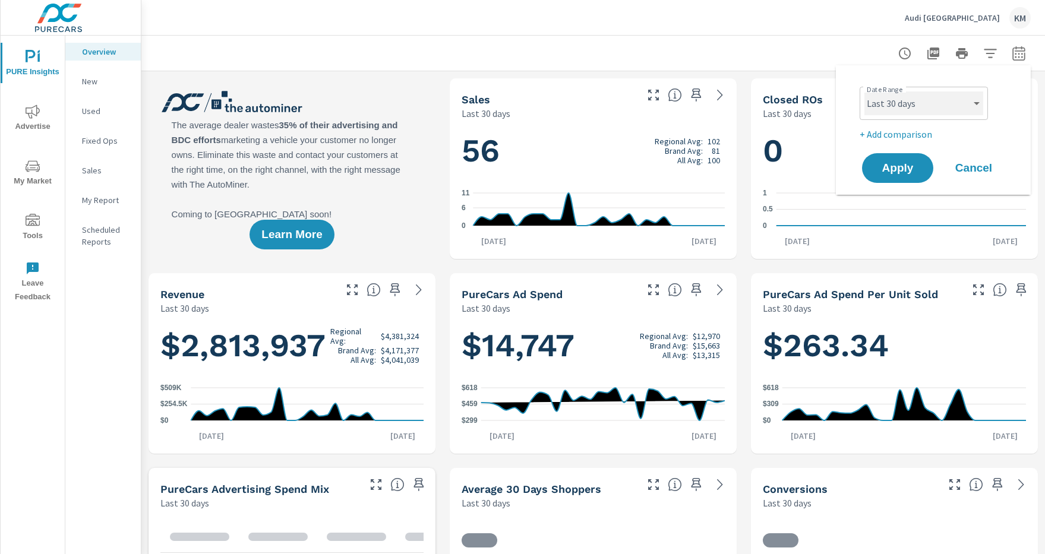
click at [924, 103] on select "Custom [DATE] Last week Last 7 days Last 14 days Last 30 days Last 45 days Last…" at bounding box center [923, 103] width 119 height 24
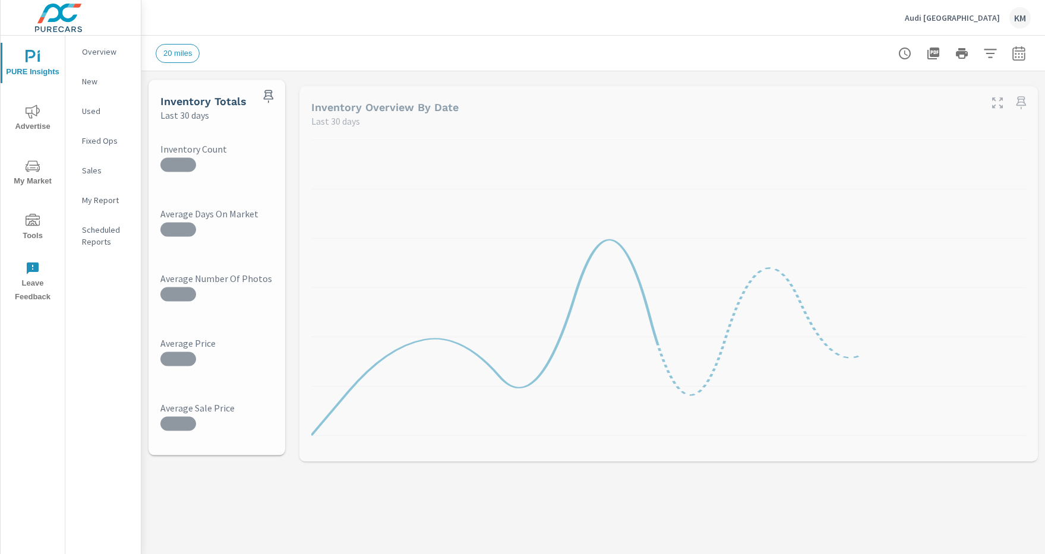
click at [990, 53] on icon "button" at bounding box center [990, 53] width 12 height 9
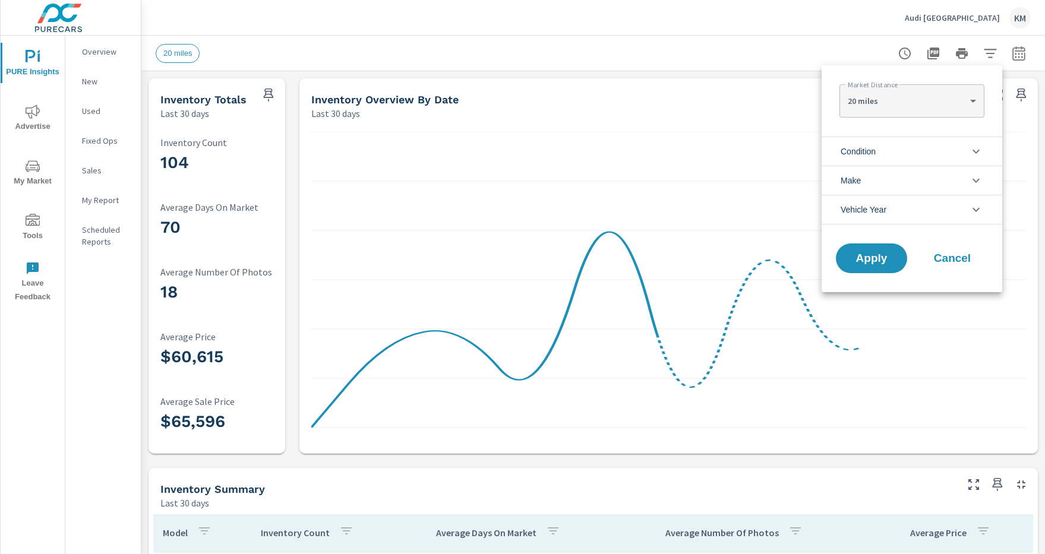
click at [912, 151] on li "Condition" at bounding box center [912, 151] width 181 height 29
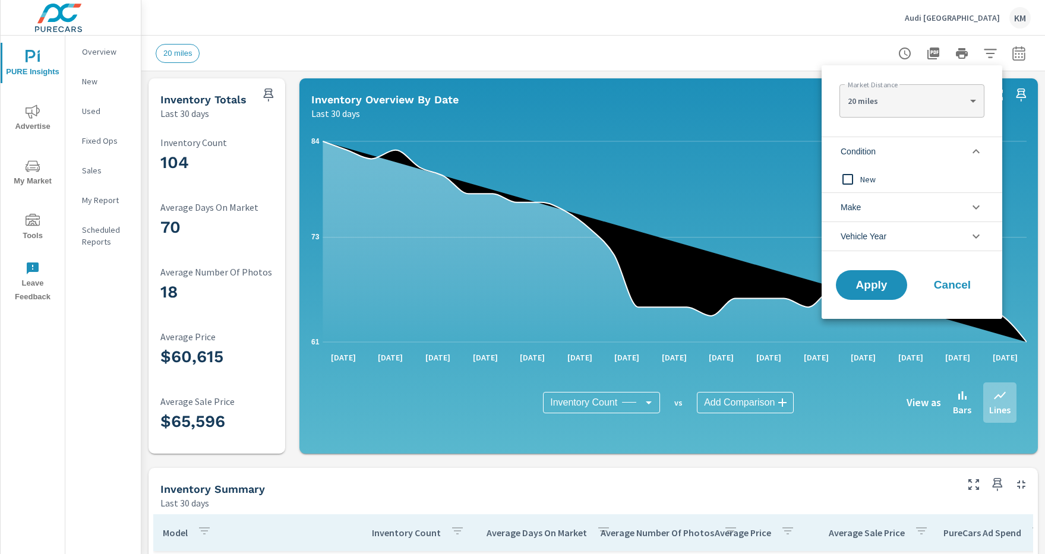
click at [912, 151] on li "Condition" at bounding box center [912, 151] width 181 height 29
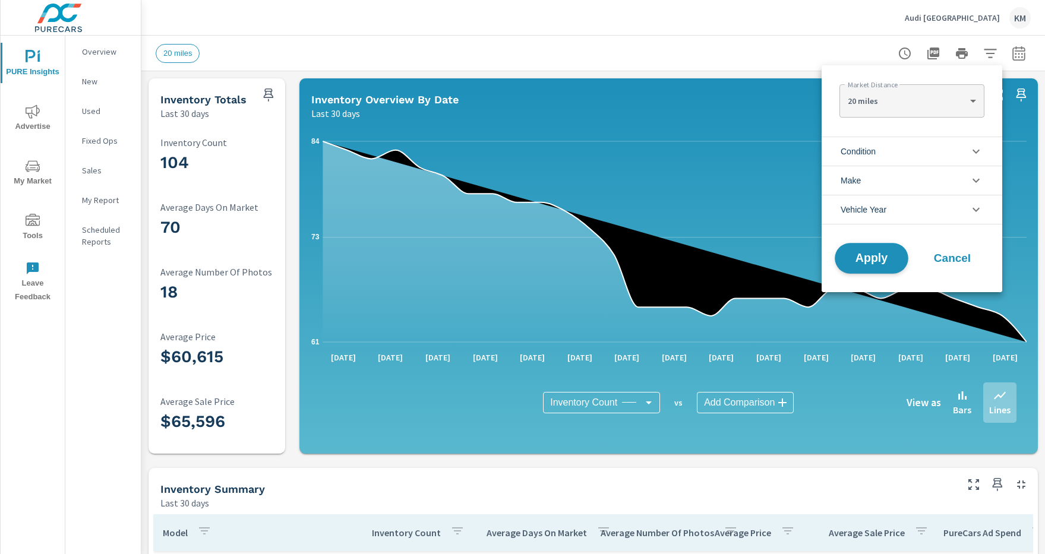
click at [872, 258] on span "Apply" at bounding box center [871, 258] width 49 height 11
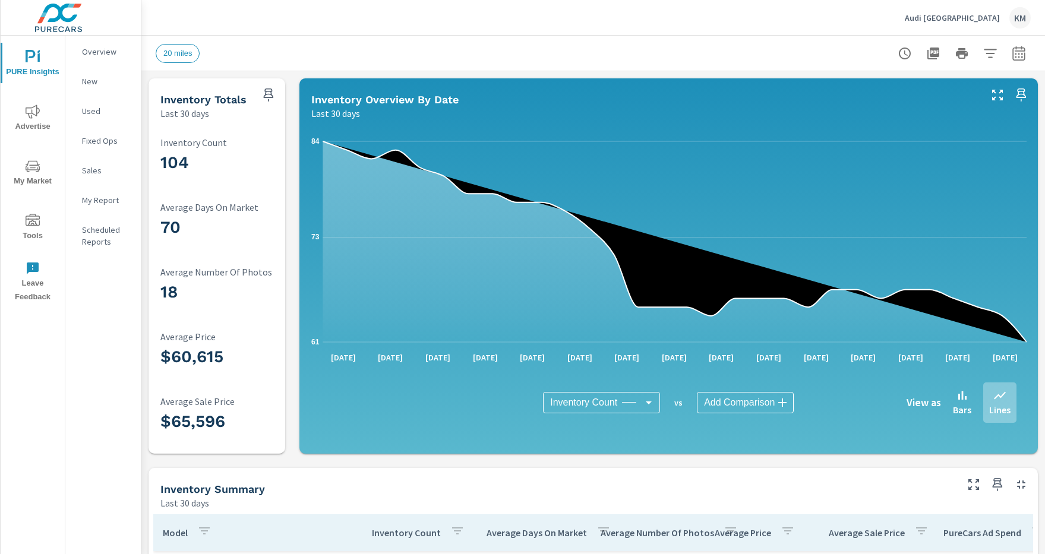
click at [990, 53] on icon "button" at bounding box center [990, 53] width 12 height 9
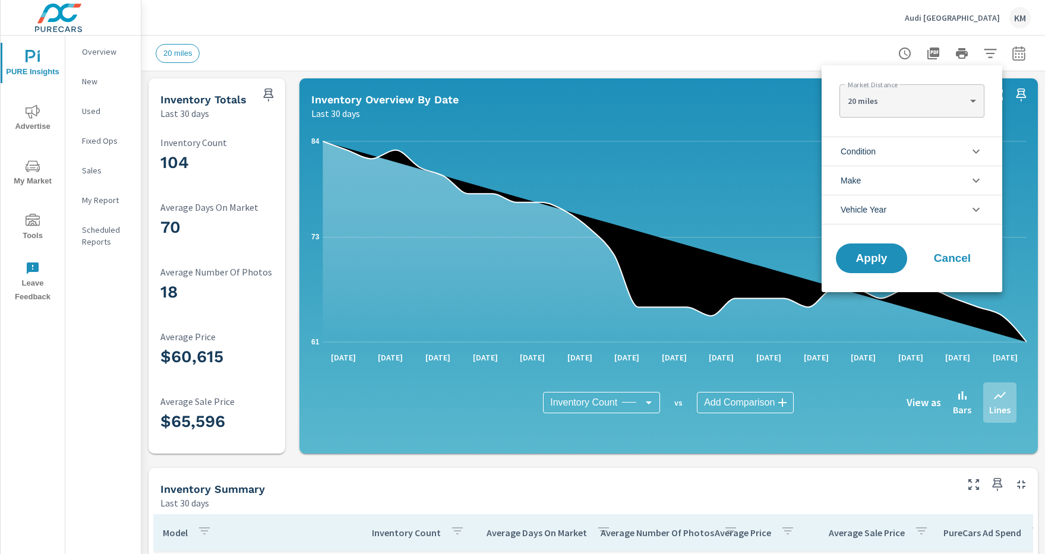
click at [912, 151] on li "Condition" at bounding box center [912, 151] width 181 height 29
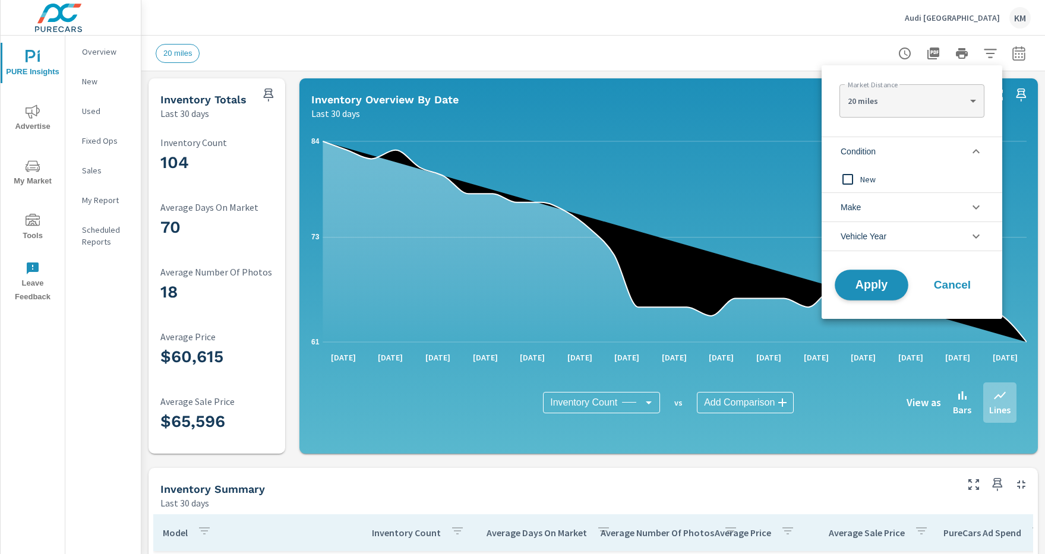
click at [872, 285] on span "Apply" at bounding box center [871, 285] width 49 height 11
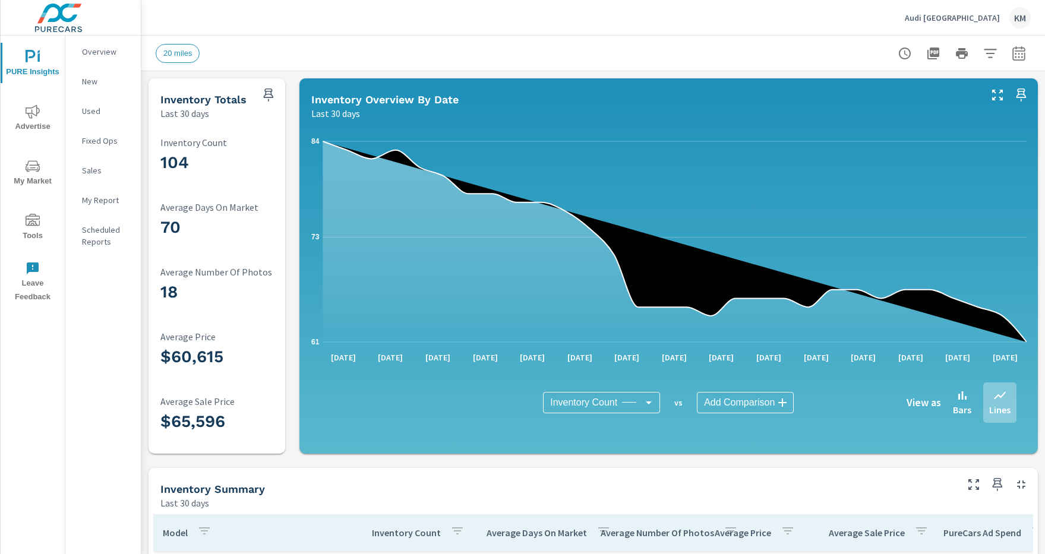
click at [990, 53] on icon "button" at bounding box center [990, 53] width 12 height 9
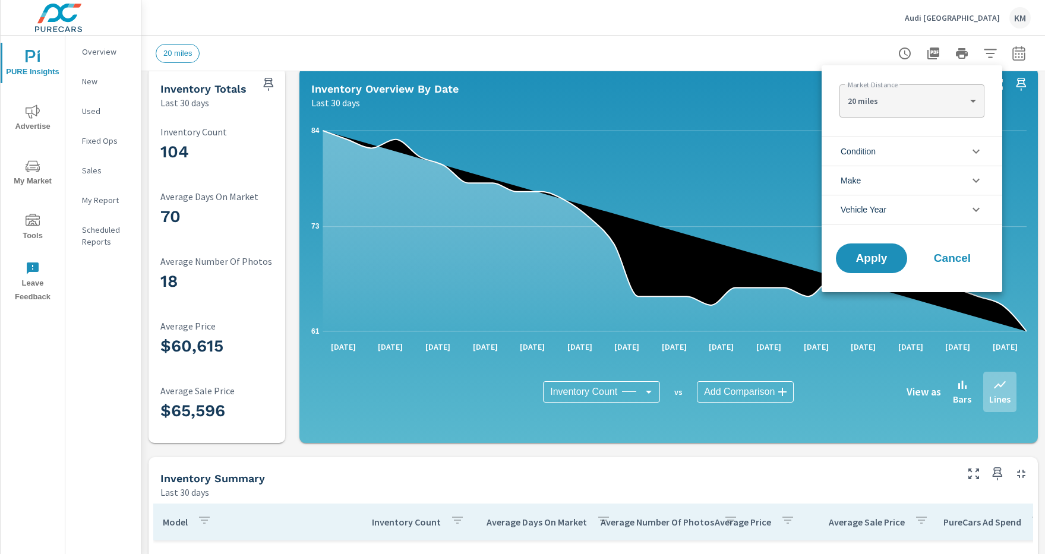
click at [912, 151] on li "Condition" at bounding box center [912, 151] width 181 height 29
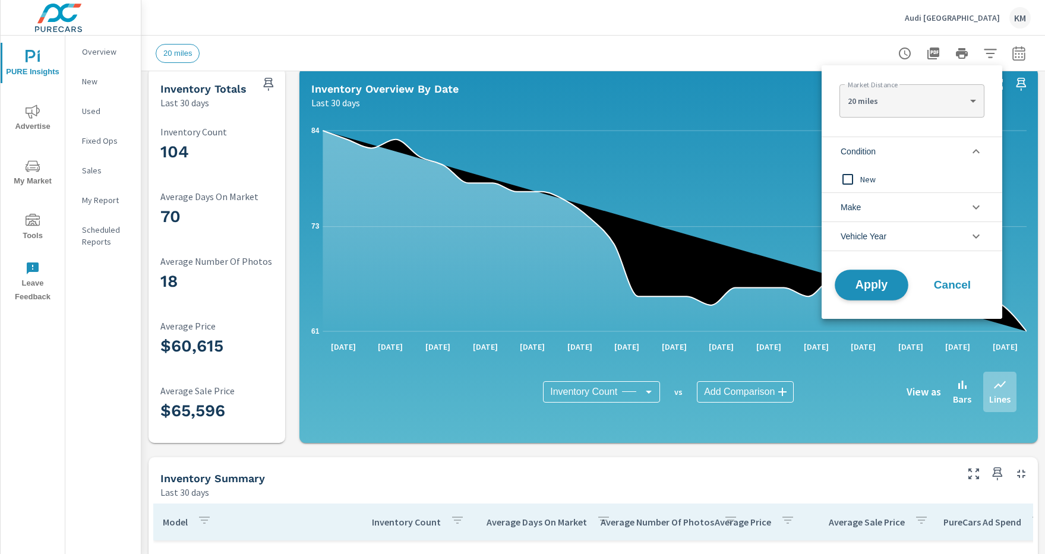
click at [872, 285] on span "Apply" at bounding box center [871, 285] width 49 height 11
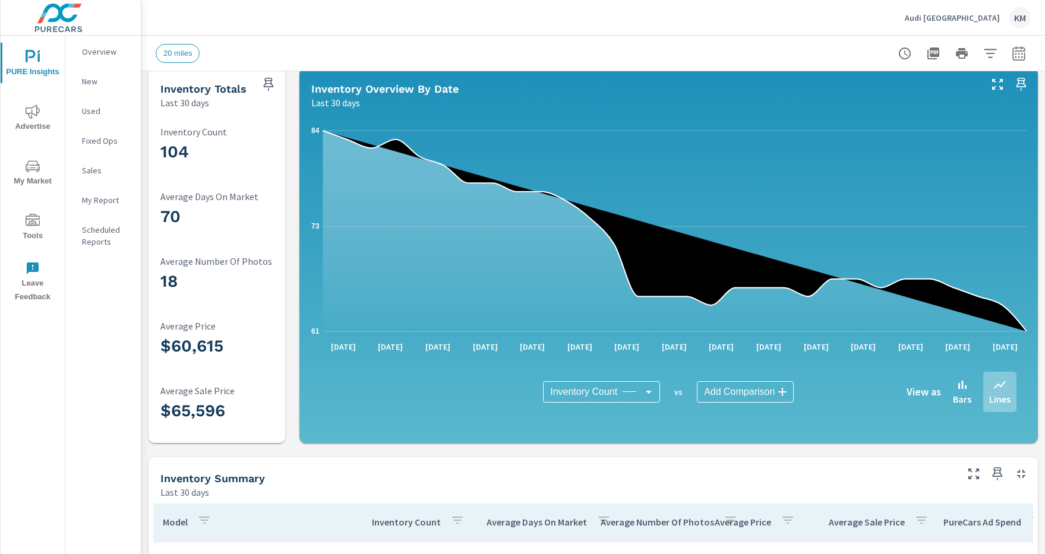
click at [1019, 53] on icon "button" at bounding box center [1019, 55] width 8 height 5
select select "Last 30 days"
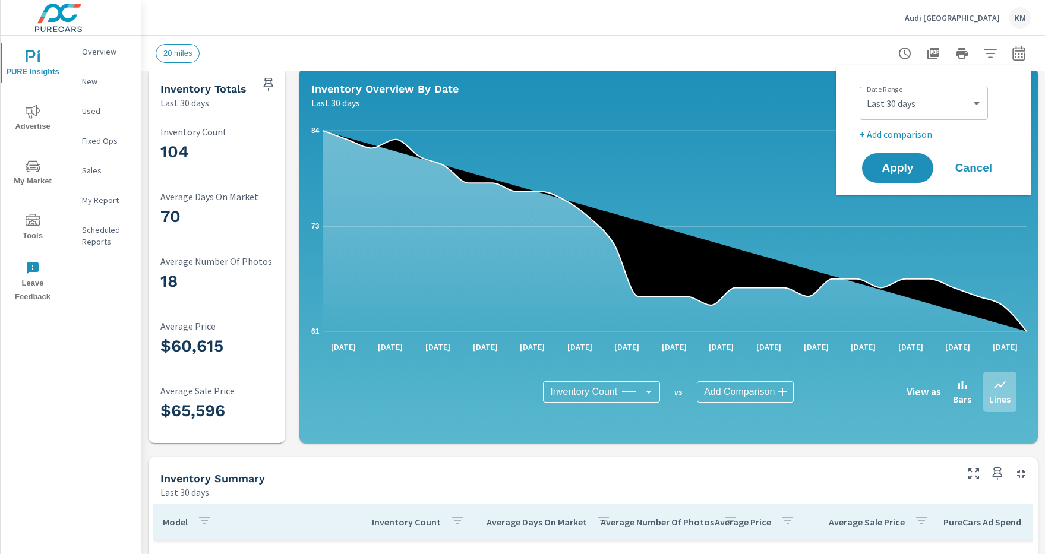
scroll to position [0, 0]
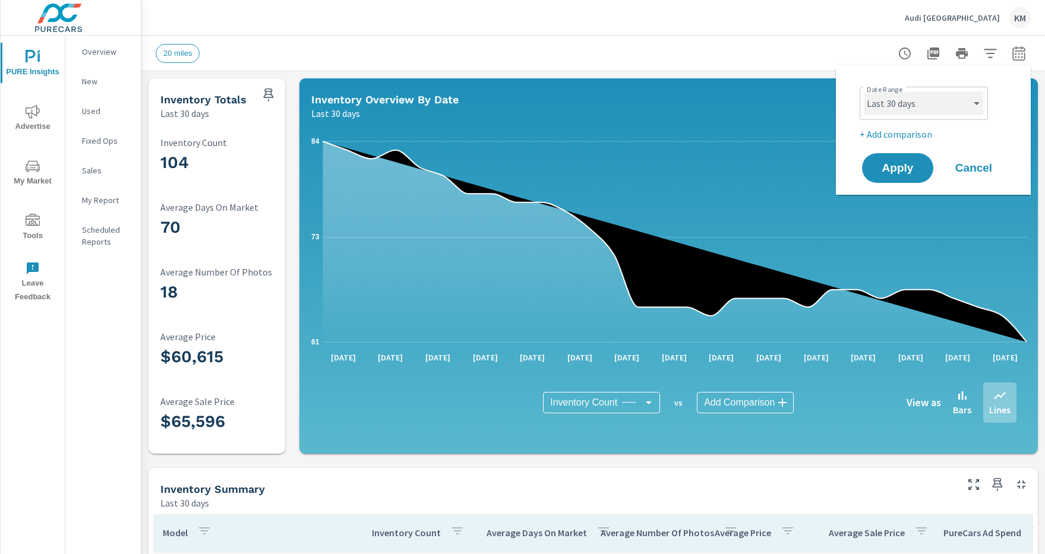
click at [924, 103] on select "Custom [DATE] Last week Last 7 days Last 14 days Last 30 days Last 45 days Last…" at bounding box center [923, 103] width 119 height 24
click at [898, 168] on span "Apply" at bounding box center [897, 168] width 49 height 11
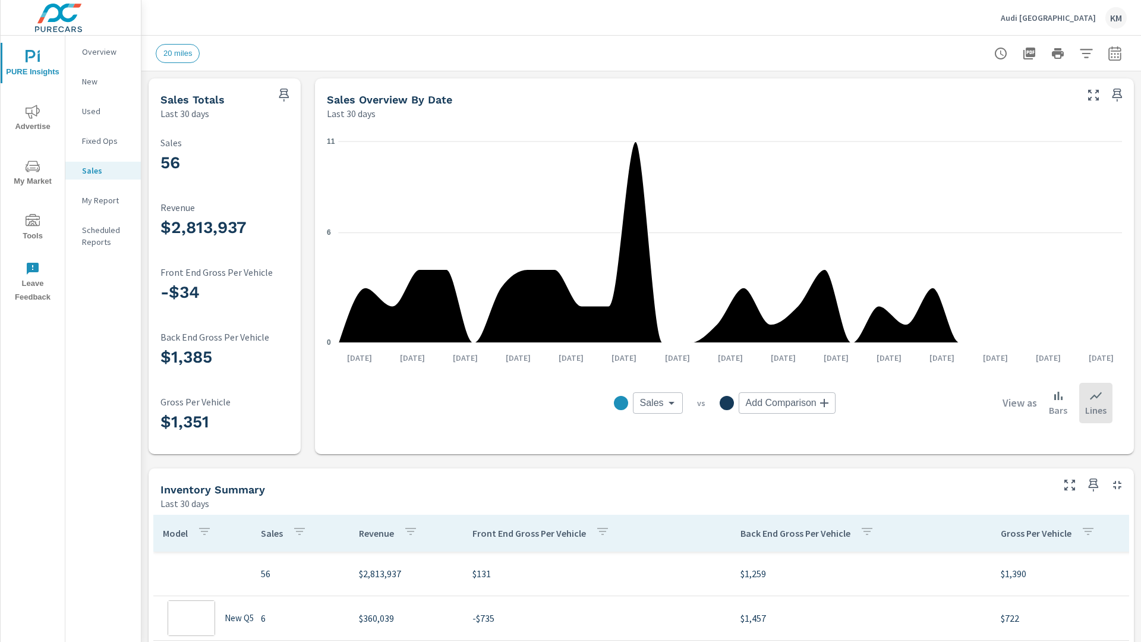
click at [1115, 53] on icon "button" at bounding box center [1114, 55] width 8 height 5
select select "Last 30 days"
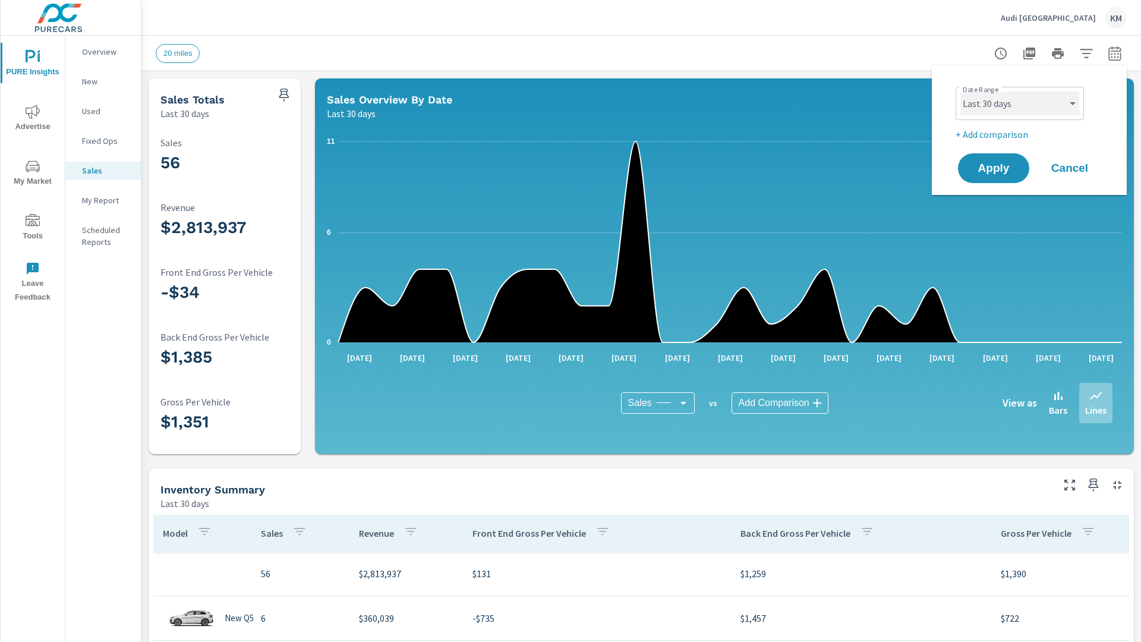
click at [1020, 103] on select "Custom [DATE] Last week Last 7 days Last 14 days Last 30 days Last 45 days Last…" at bounding box center [1019, 103] width 119 height 24
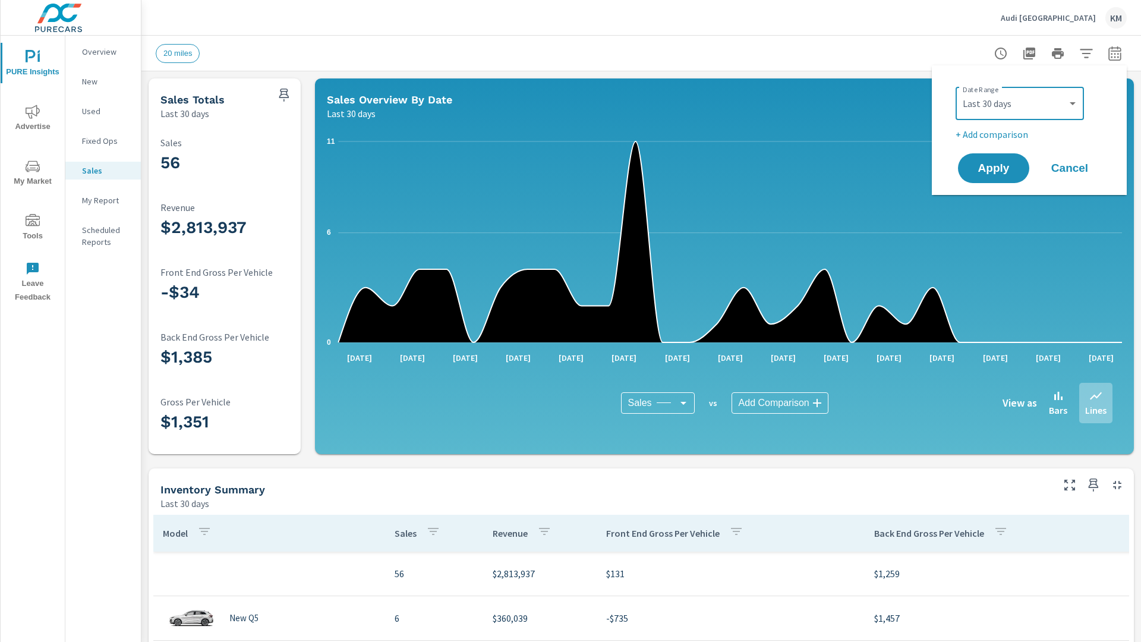
click at [185, 113] on p "Last 30 days" at bounding box center [184, 113] width 49 height 14
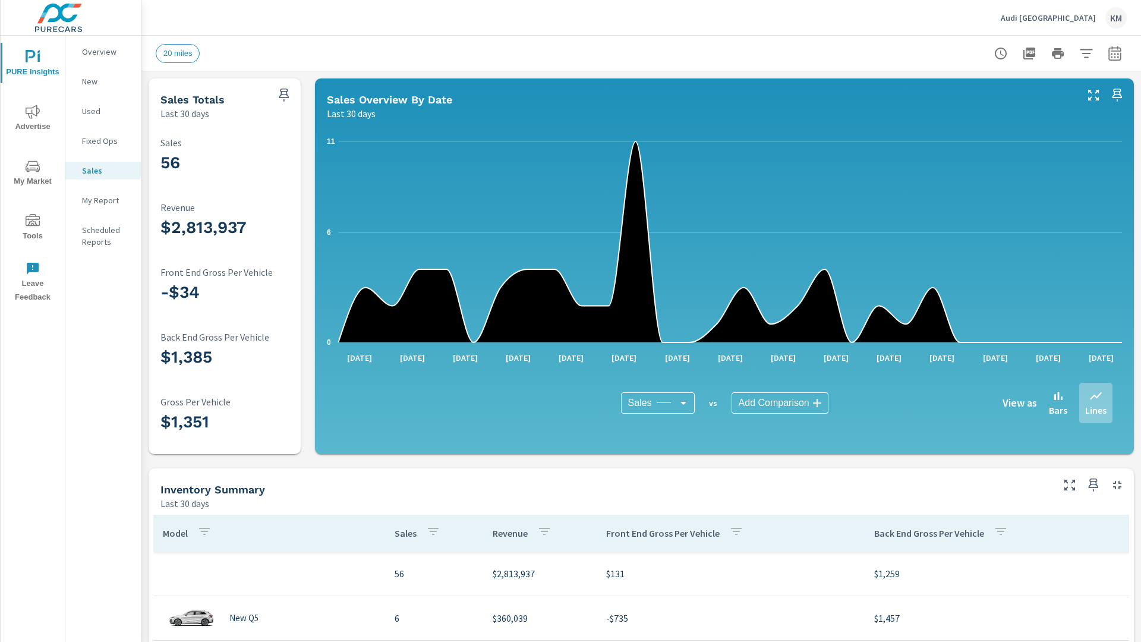
click at [1115, 53] on icon "button" at bounding box center [1114, 55] width 8 height 5
select select "Last 30 days"
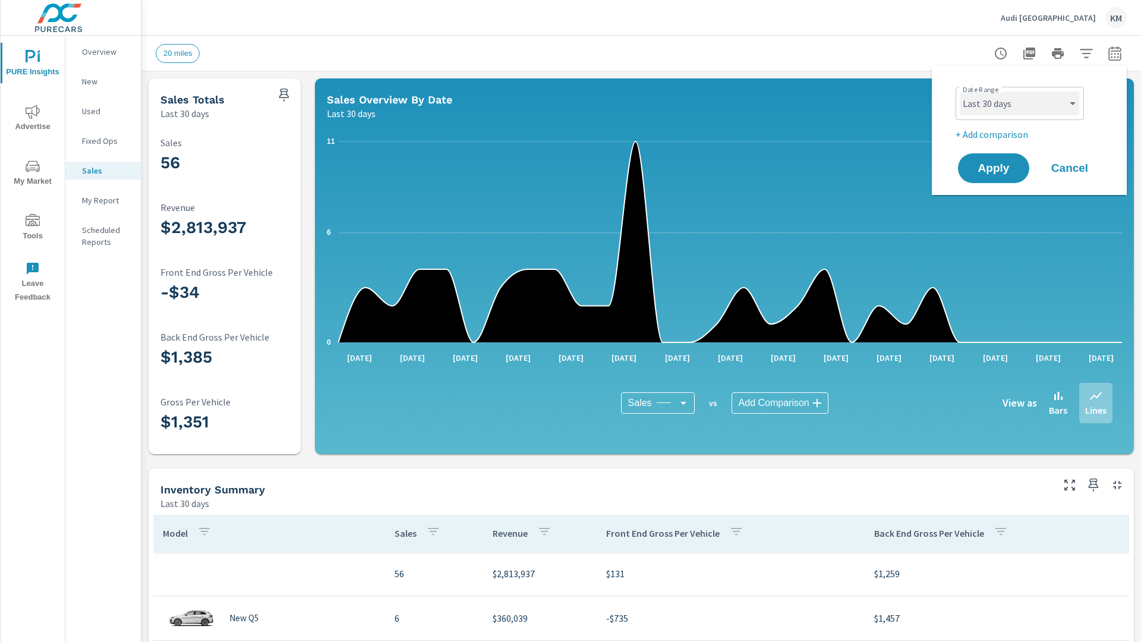
click at [1020, 103] on select "Custom [DATE] Last week Last 7 days Last 14 days Last 30 days Last 45 days Last…" at bounding box center [1019, 103] width 119 height 24
click at [185, 113] on p "Last 30 days" at bounding box center [184, 113] width 49 height 14
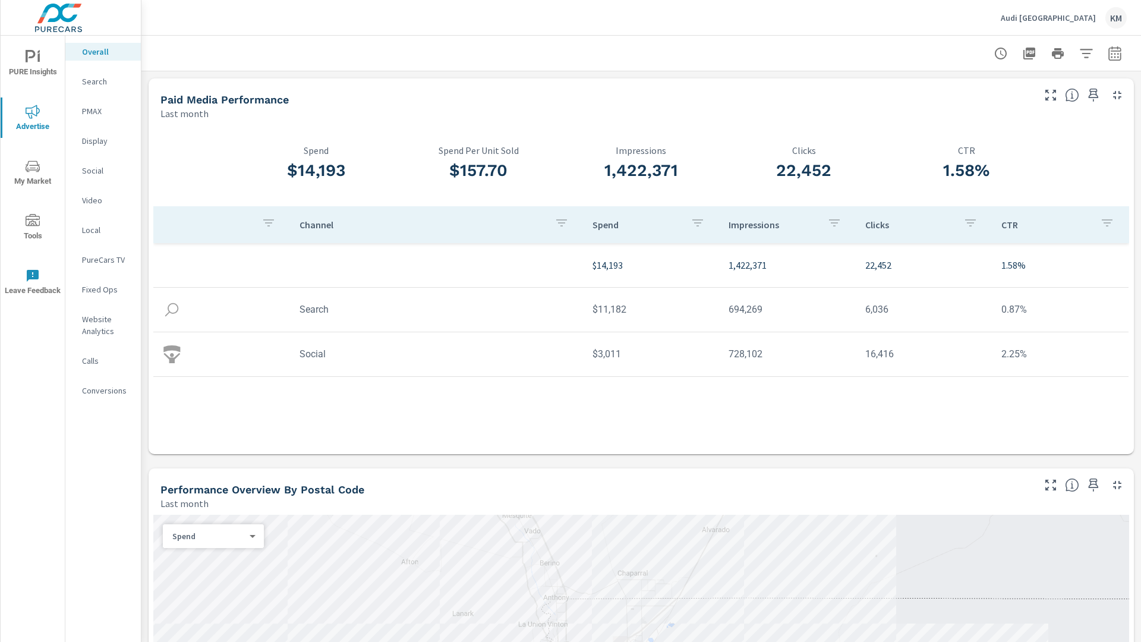
click at [1115, 53] on icon "button" at bounding box center [1114, 55] width 8 height 5
select select "Last month"
click at [1020, 103] on select "Custom [DATE] Last week Last 7 days Last 14 days Last 30 days Last 45 days Last…" at bounding box center [1019, 103] width 119 height 24
